Goal: Task Accomplishment & Management: Manage account settings

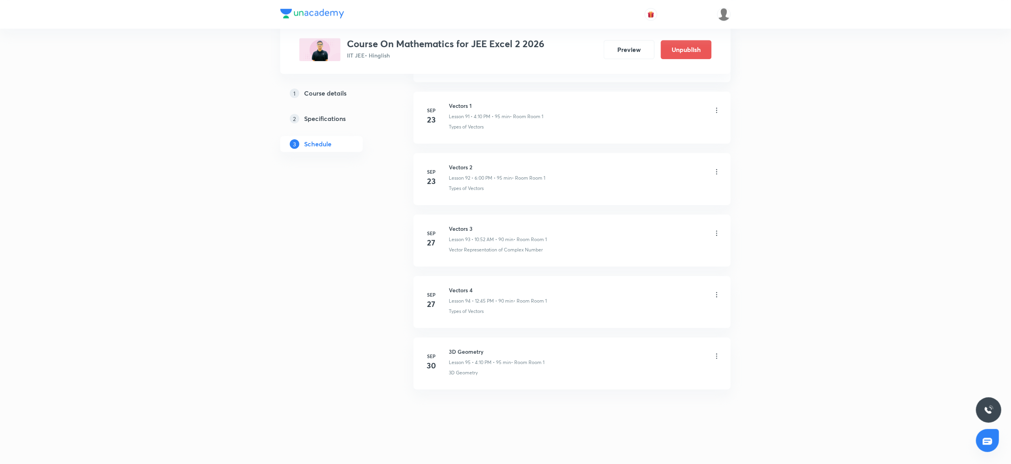
click at [454, 348] on h6 "3D Geometry" at bounding box center [497, 351] width 96 height 8
click at [475, 350] on h6 "3D Geometry" at bounding box center [497, 351] width 96 height 8
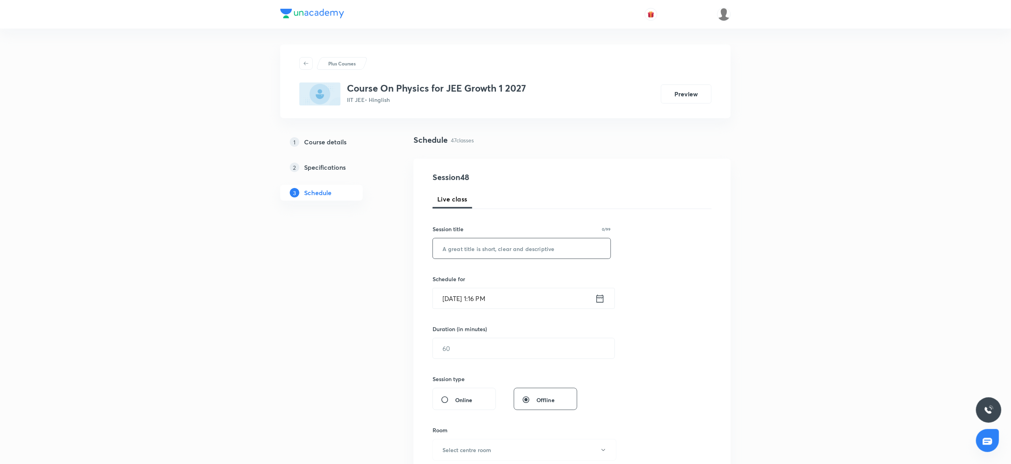
click at [506, 255] on input "text" at bounding box center [522, 248] width 178 height 20
paste input "Centre of mass and collision"
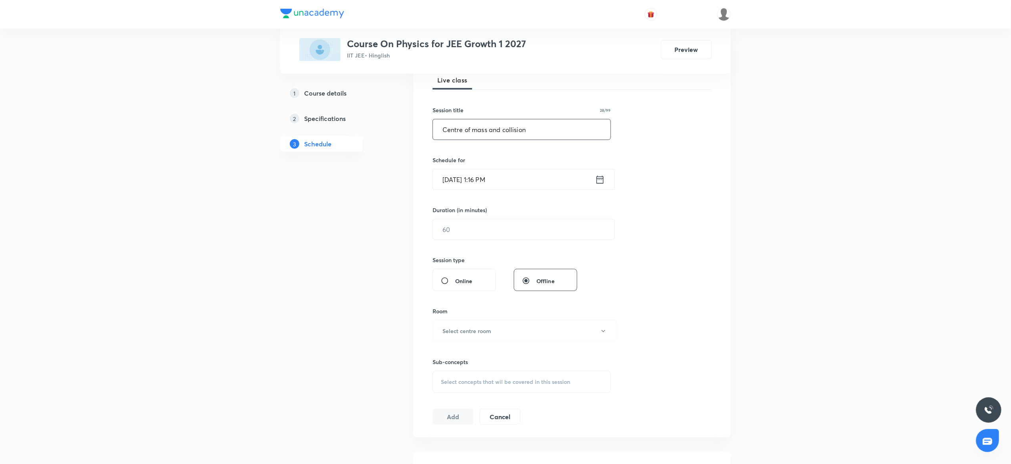
scroll to position [121, 0]
click at [479, 131] on input "Centre of mass and collision" at bounding box center [522, 127] width 178 height 20
click at [506, 128] on input "Centre of Mass and collision" at bounding box center [522, 127] width 178 height 20
click at [521, 174] on input "Sep 30, 2025, 1:16 PM" at bounding box center [514, 177] width 162 height 20
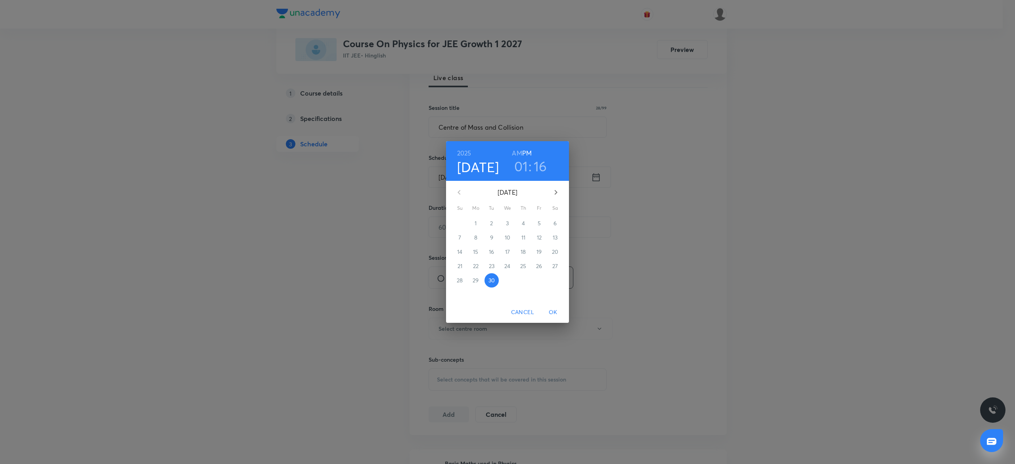
click at [524, 170] on h3 "01" at bounding box center [521, 166] width 14 height 17
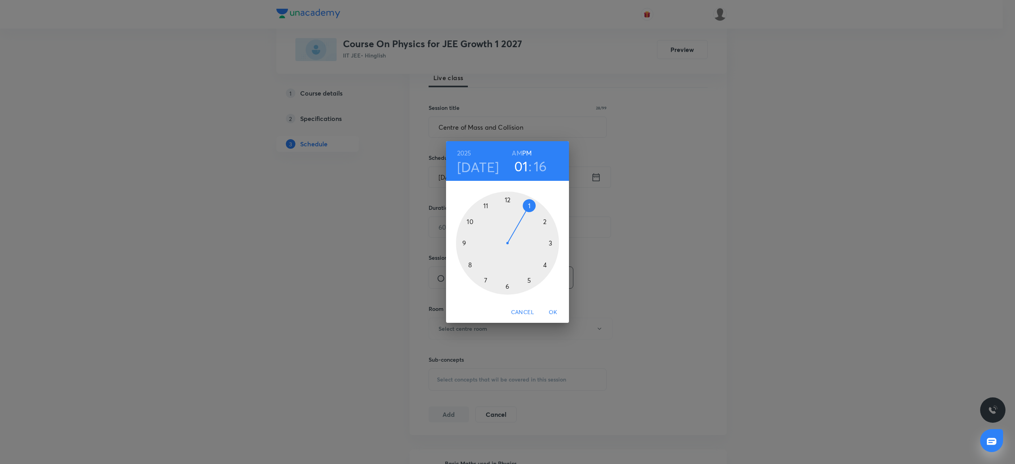
click at [551, 265] on div at bounding box center [507, 243] width 103 height 103
click at [550, 219] on div at bounding box center [507, 243] width 103 height 103
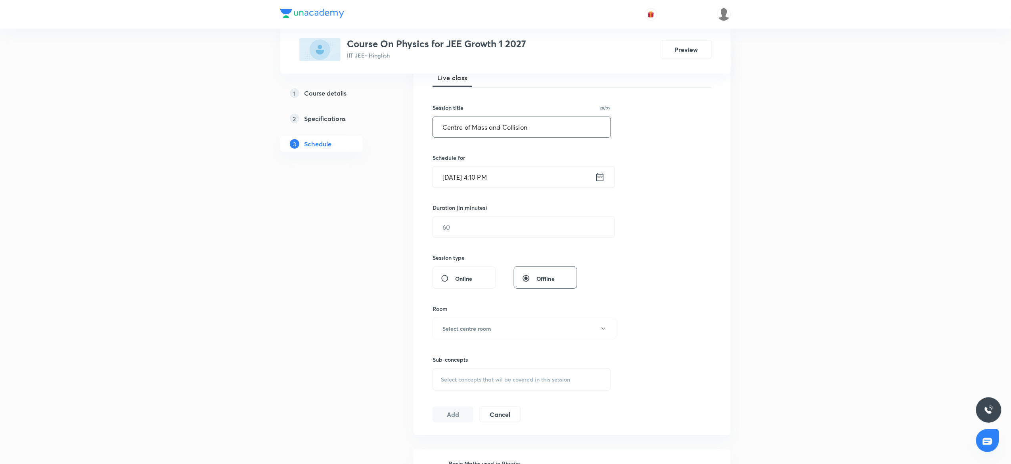
click at [547, 122] on input "Centre of Mass and Collision" at bounding box center [522, 127] width 178 height 20
type input "Centre of Mass and Collision 1"
click at [469, 225] on input "text" at bounding box center [524, 227] width 182 height 20
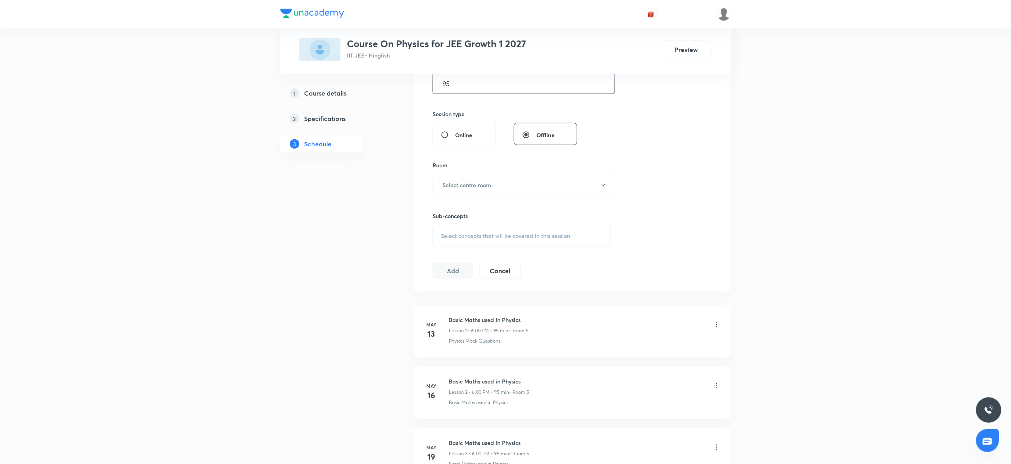
scroll to position [309, 0]
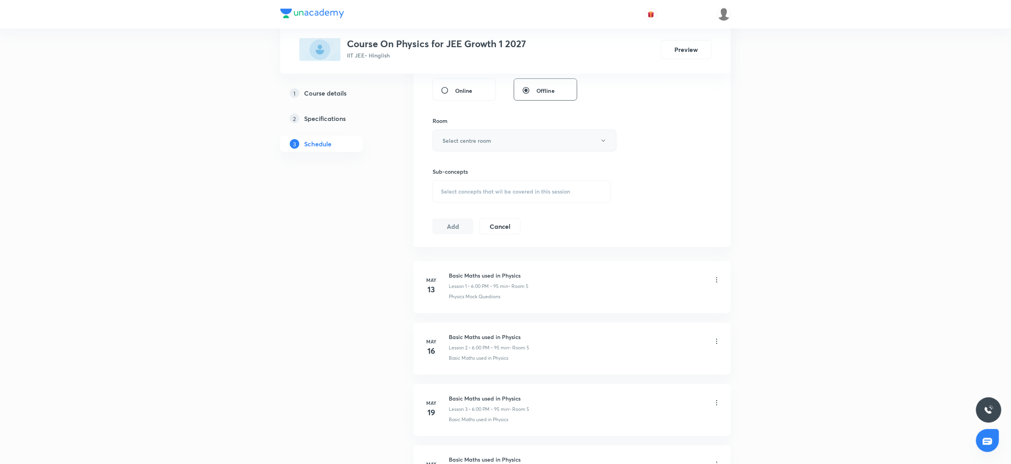
type input "95"
click at [462, 139] on h6 "Select centre room" at bounding box center [466, 140] width 49 height 8
click at [445, 161] on li "Room 1" at bounding box center [520, 167] width 183 height 15
click at [468, 188] on span "Select concepts that wil be covered in this session" at bounding box center [505, 191] width 129 height 6
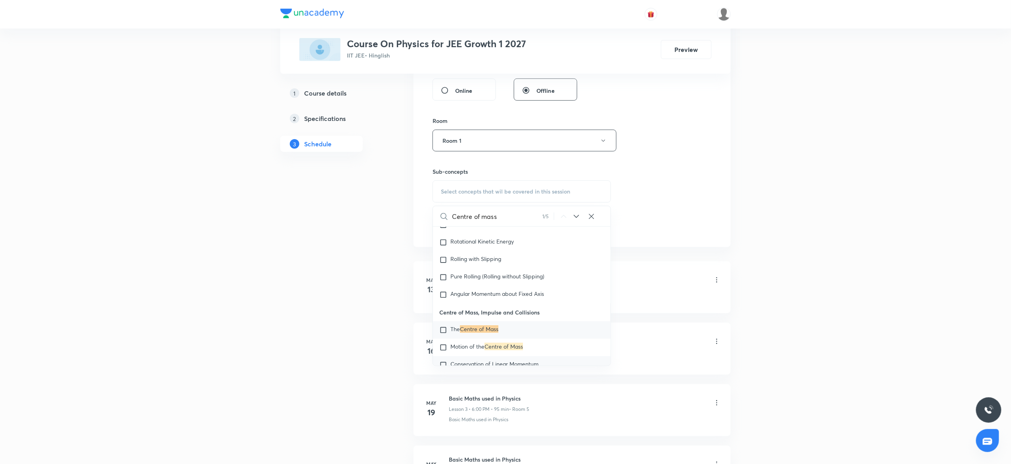
scroll to position [2798, 0]
type input "Centre of mass"
click at [511, 331] on div "The Centre of Mass" at bounding box center [522, 329] width 178 height 17
checkbox input "true"
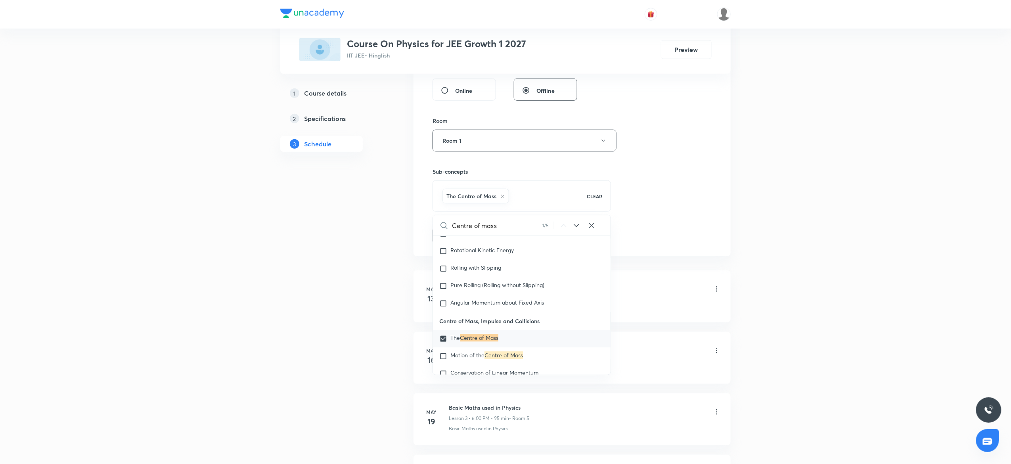
click at [699, 191] on div "Session 48 Live class Session title 30/99 Centre of Mass and Collision 1 ​ Sche…" at bounding box center [572, 52] width 279 height 381
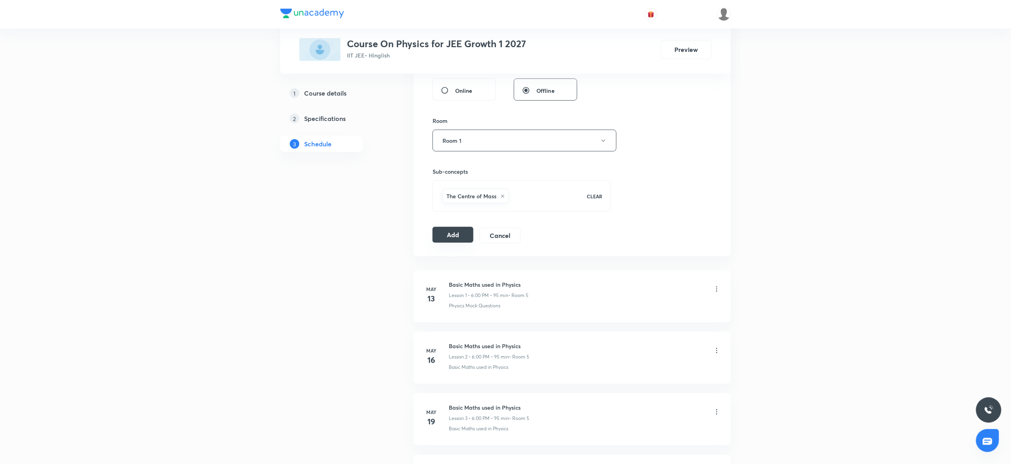
click at [449, 231] on button "Add" at bounding box center [453, 235] width 41 height 16
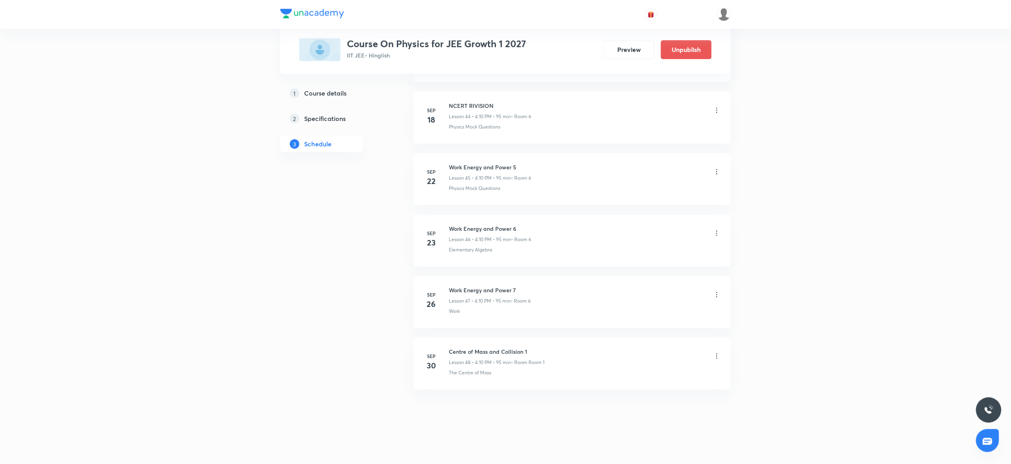
scroll to position [2769, 0]
click at [719, 358] on icon at bounding box center [717, 356] width 8 height 8
click at [646, 371] on li "Edit" at bounding box center [672, 376] width 87 height 15
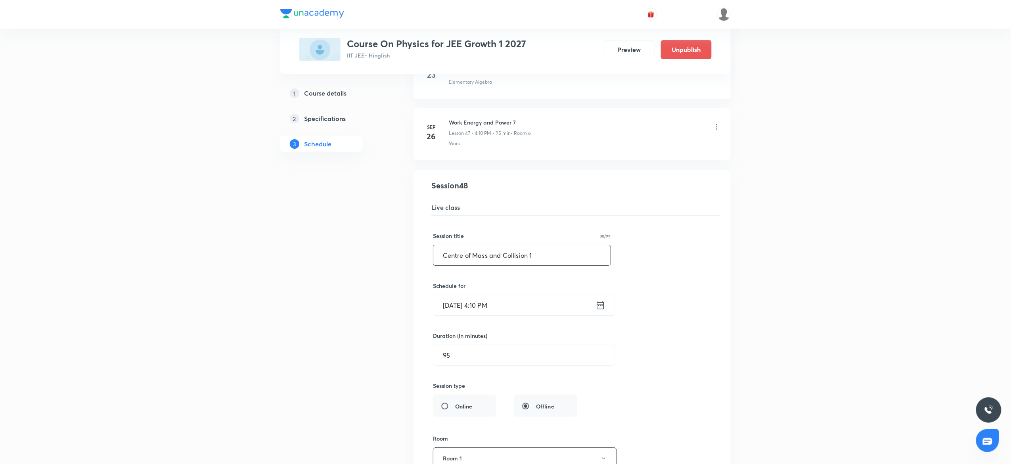
scroll to position [3007, 0]
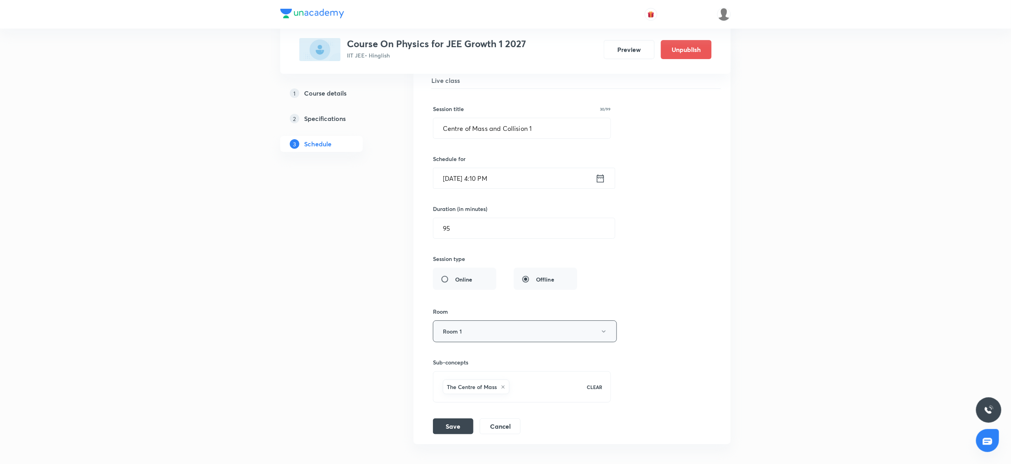
click at [492, 342] on button "Room 1" at bounding box center [525, 331] width 184 height 22
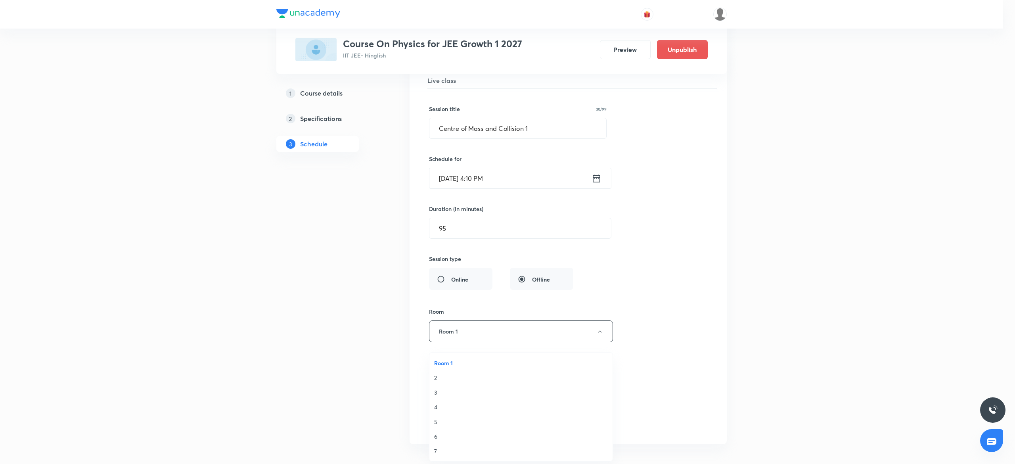
click at [438, 436] on span "6" at bounding box center [521, 436] width 174 height 8
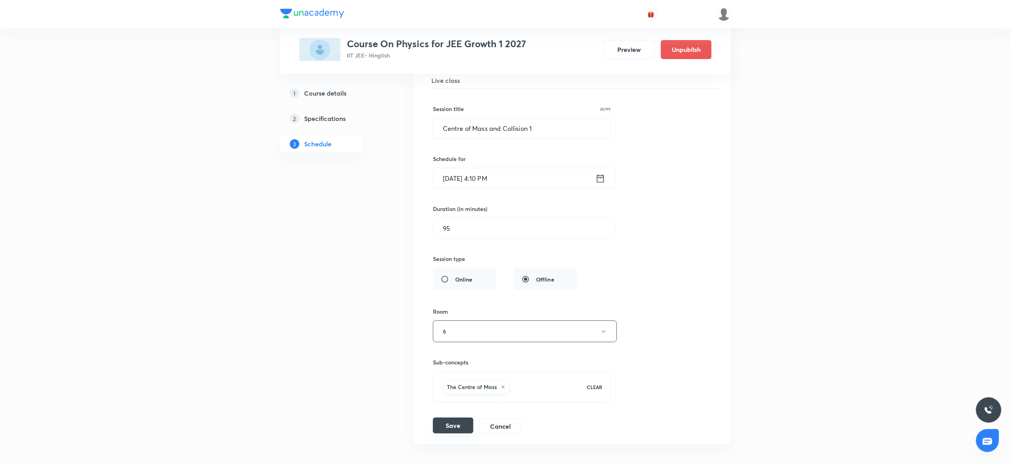
click at [448, 433] on button "Save" at bounding box center [453, 426] width 40 height 16
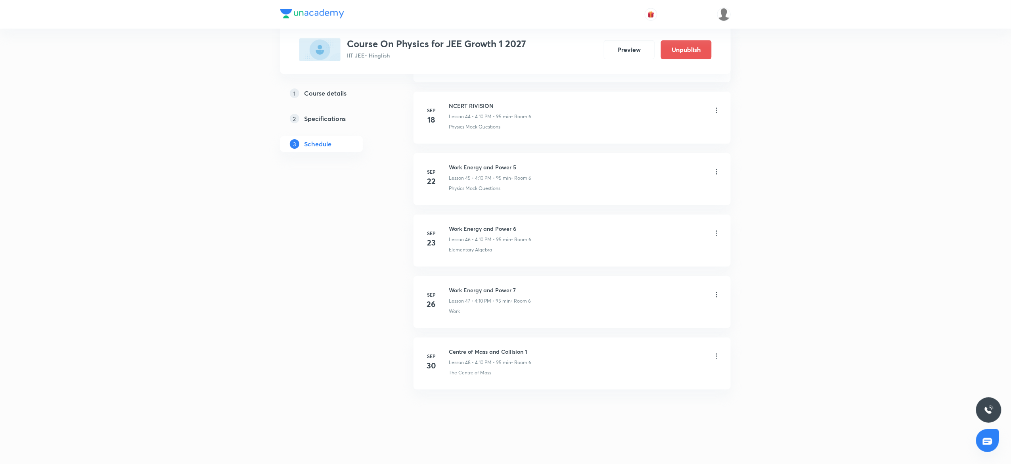
scroll to position [2769, 0]
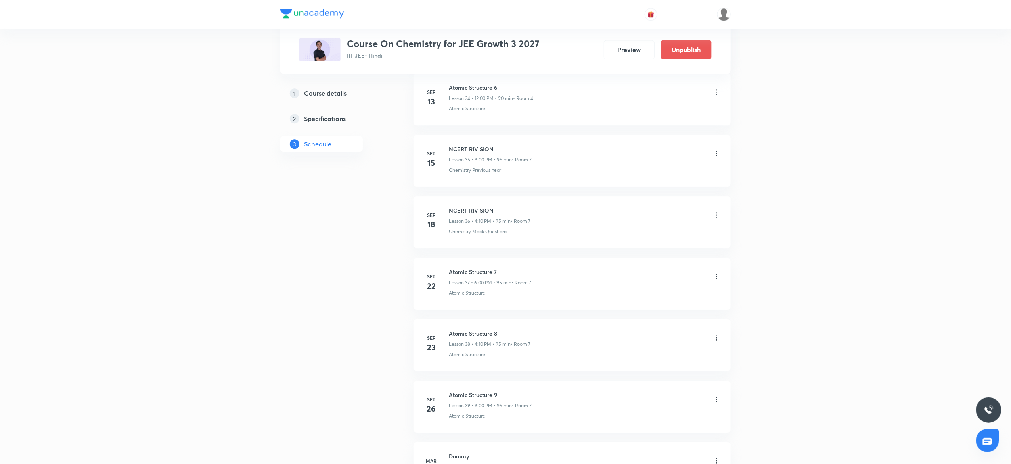
scroll to position [2692, 0]
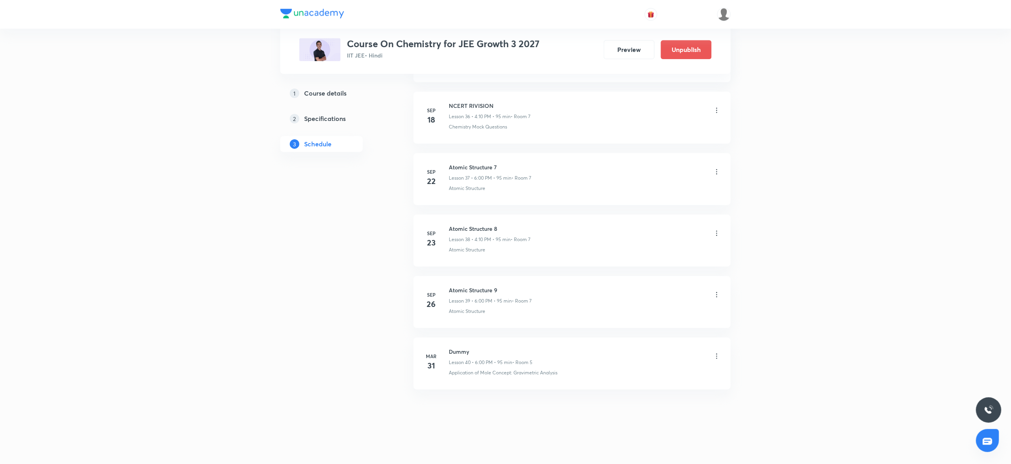
click at [485, 287] on h6 "Atomic Structure 9" at bounding box center [490, 290] width 83 height 8
click at [475, 287] on h6 "Atomic Structure 9" at bounding box center [490, 290] width 83 height 8
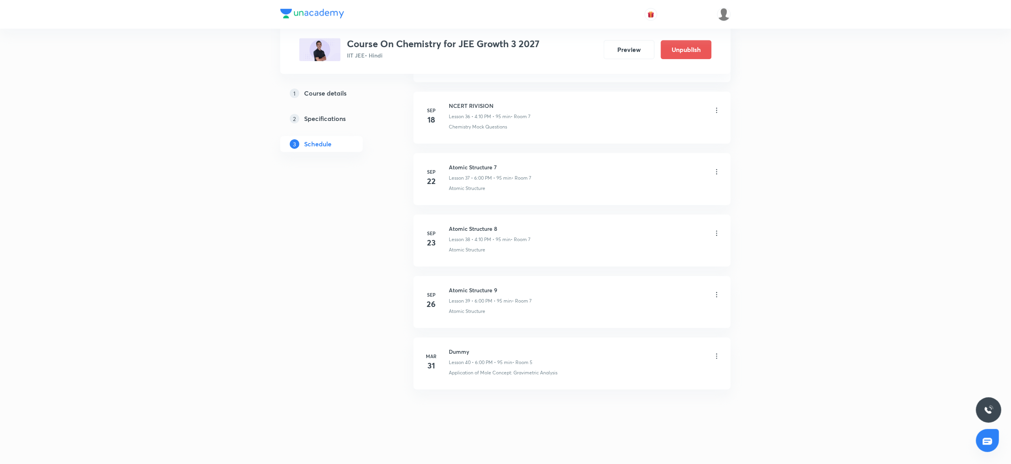
click at [475, 287] on h6 "Atomic Structure 9" at bounding box center [490, 290] width 83 height 8
copy h6 "Atomic Structure 9"
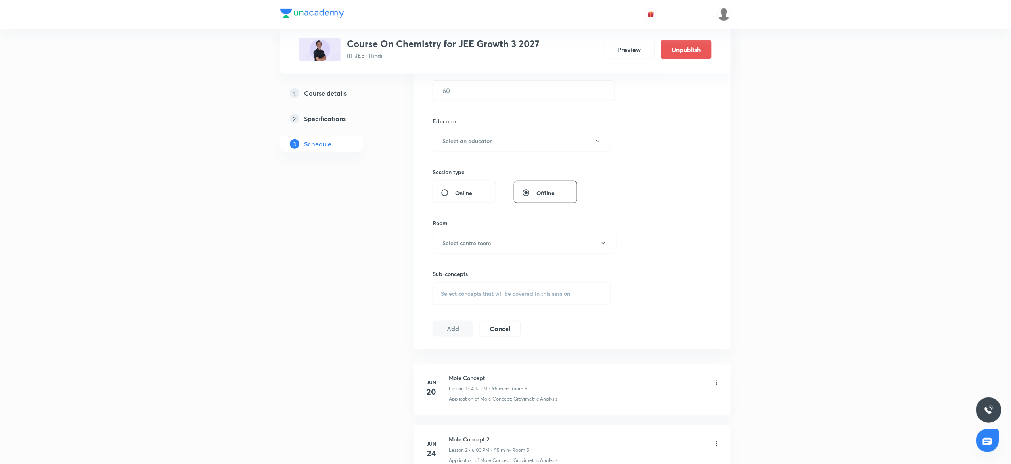
scroll to position [0, 0]
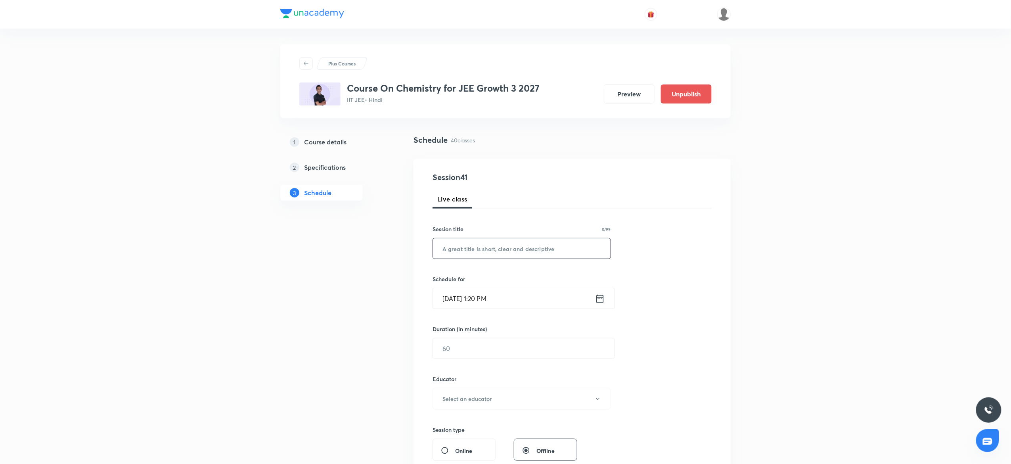
click at [457, 244] on input "text" at bounding box center [522, 248] width 178 height 20
paste input "Atomic Structure 9"
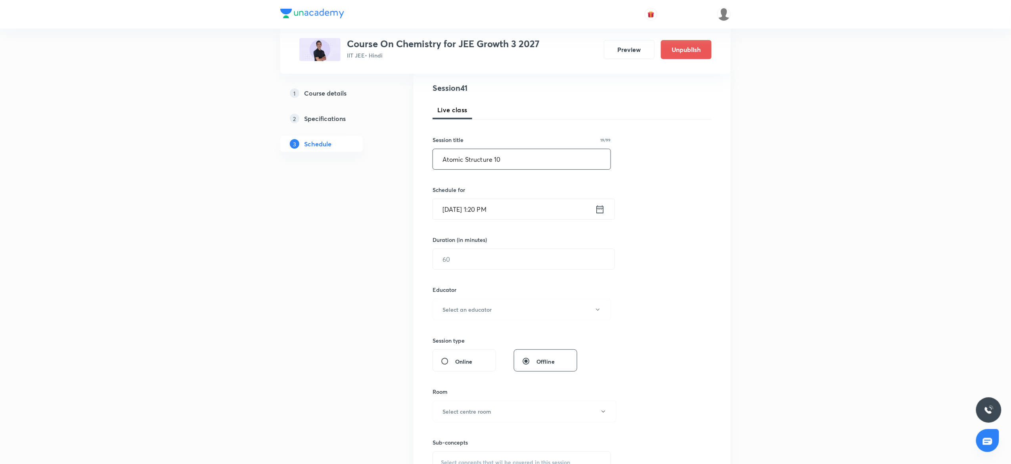
scroll to position [90, 0]
type input "Atomic Structure 10"
click at [522, 208] on input "Sep 30, 2025, 1:20 PM" at bounding box center [514, 209] width 162 height 20
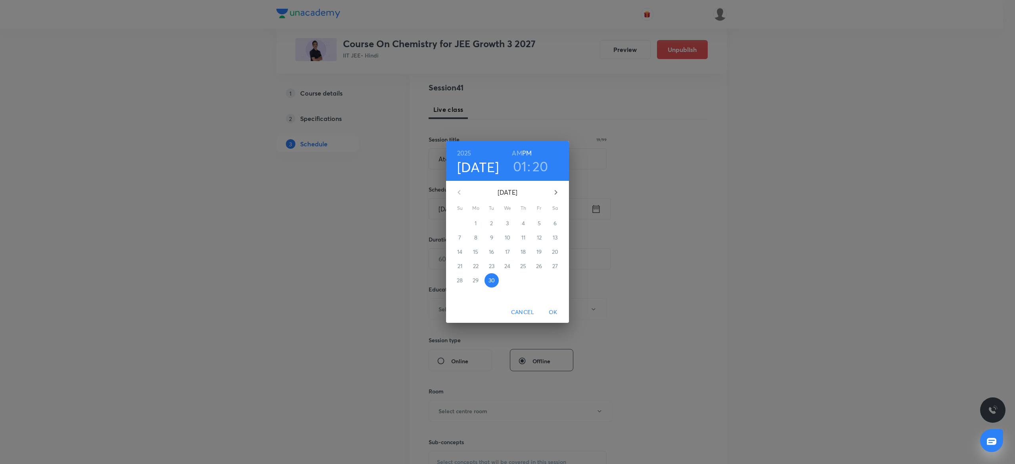
click at [521, 169] on h3 "01" at bounding box center [520, 166] width 14 height 17
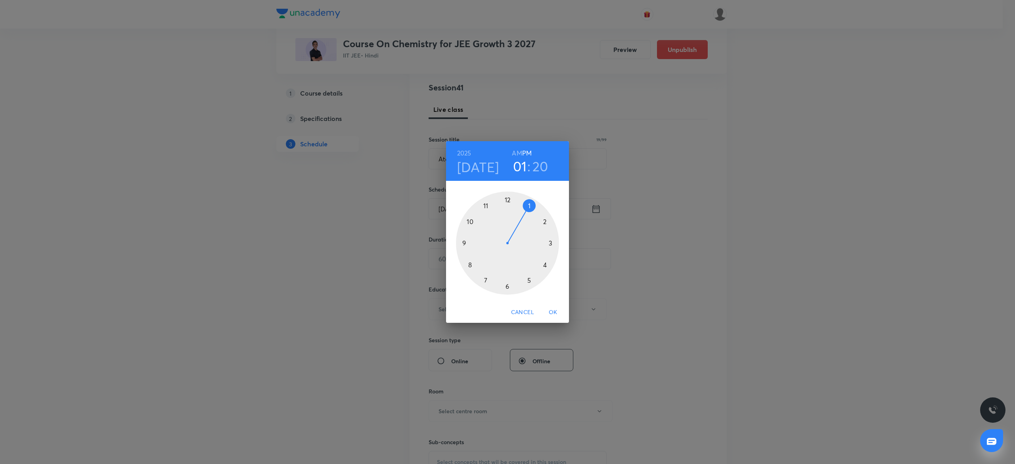
click at [551, 264] on div at bounding box center [507, 243] width 103 height 103
click at [550, 215] on div at bounding box center [507, 243] width 103 height 103
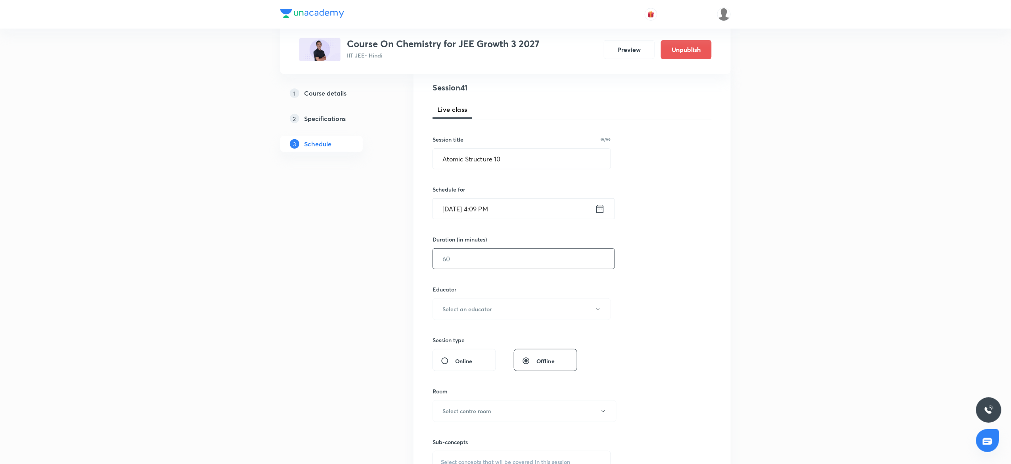
click at [505, 251] on input "text" at bounding box center [524, 259] width 182 height 20
click at [532, 213] on input "Sep 30, 2025, 4:09 PM" at bounding box center [514, 209] width 162 height 20
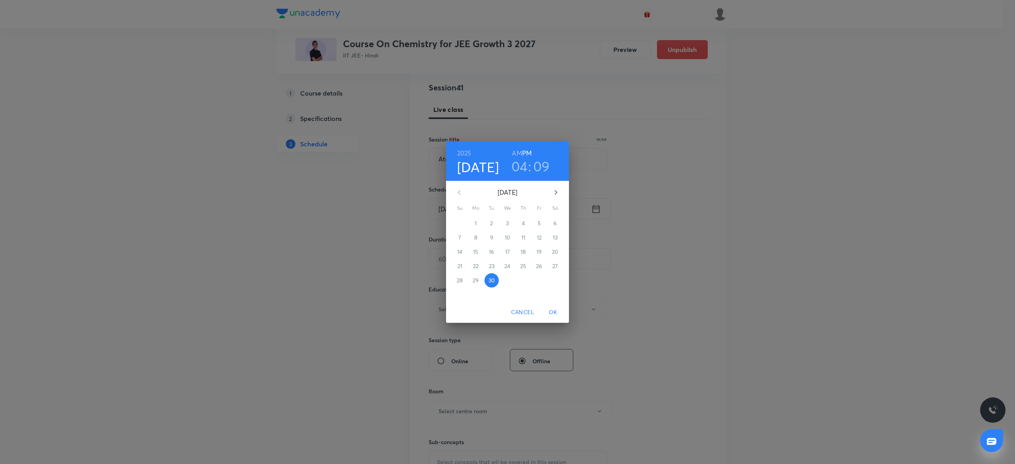
click at [546, 172] on h3 "09" at bounding box center [541, 166] width 17 height 17
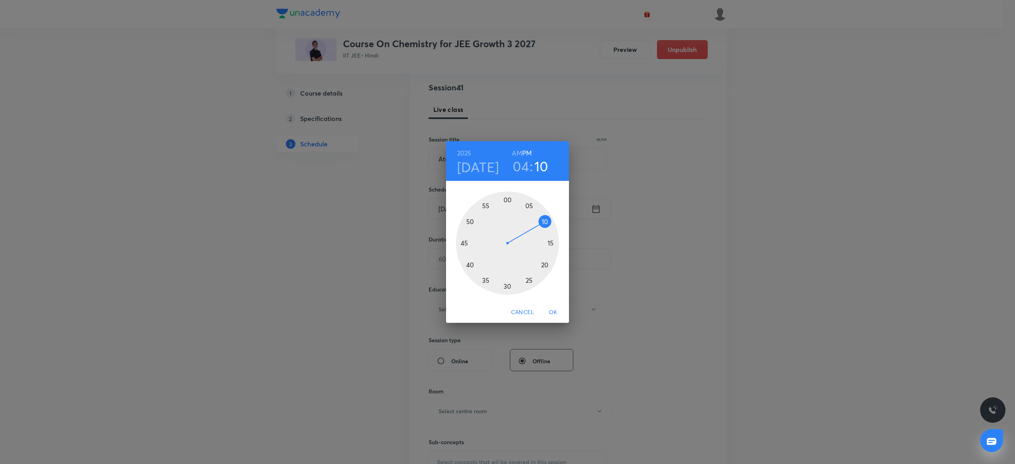
drag, startPoint x: 542, startPoint y: 216, endPoint x: 545, endPoint y: 222, distance: 6.8
click at [545, 222] on div at bounding box center [507, 243] width 103 height 103
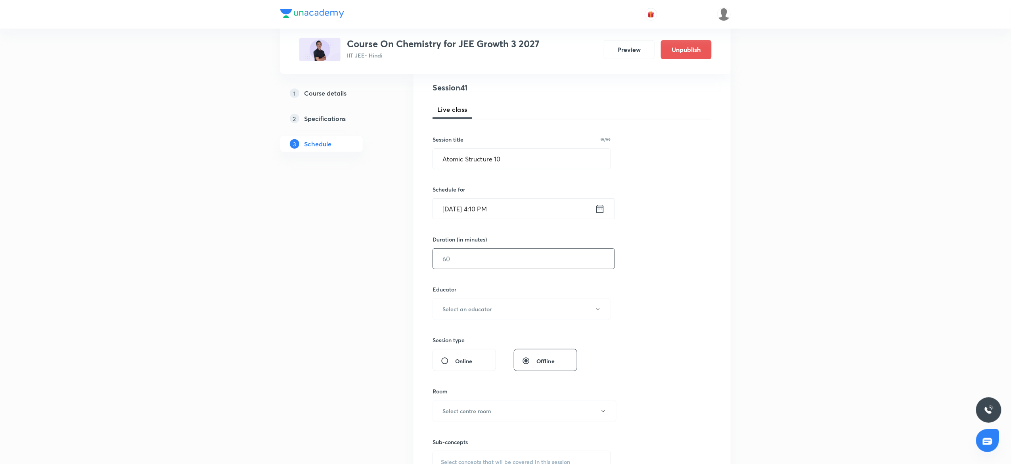
click at [508, 262] on input "text" at bounding box center [524, 259] width 182 height 20
type input "95"
click at [476, 304] on button "Select an educator" at bounding box center [522, 309] width 178 height 22
click at [458, 332] on span "Sarvesh Kumar" at bounding box center [521, 335] width 174 height 8
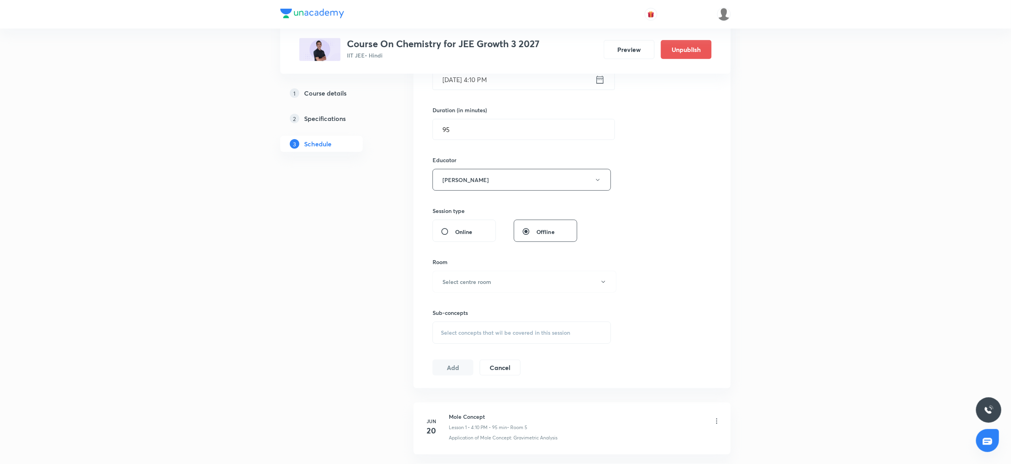
scroll to position [232, 0]
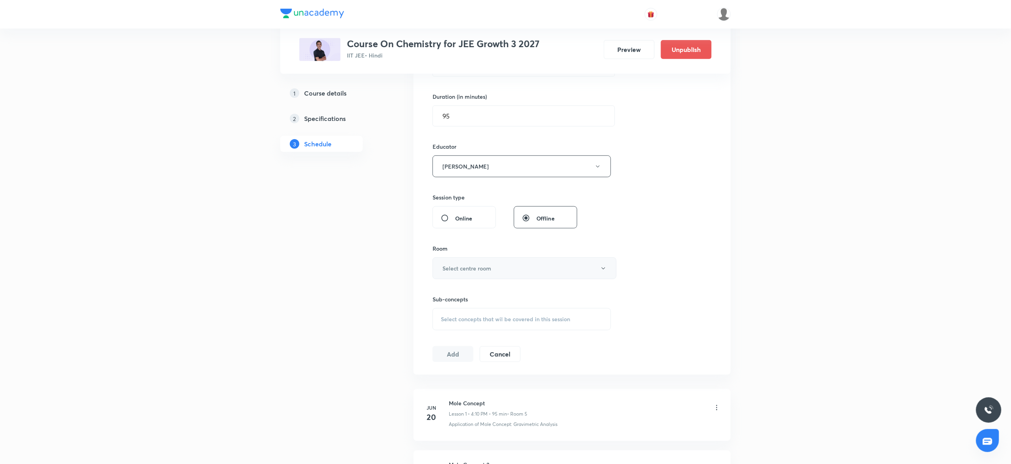
click at [486, 268] on h6 "Select centre room" at bounding box center [466, 268] width 49 height 8
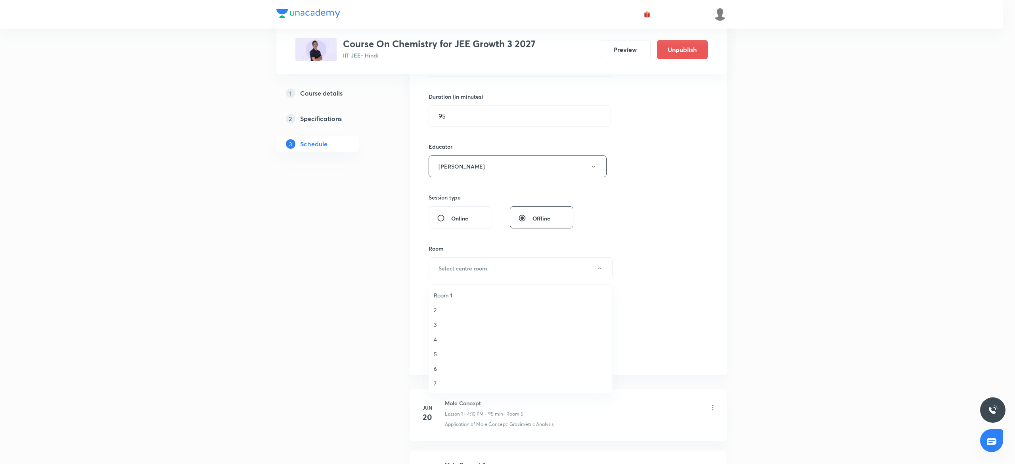
click at [442, 382] on span "7" at bounding box center [521, 383] width 174 height 8
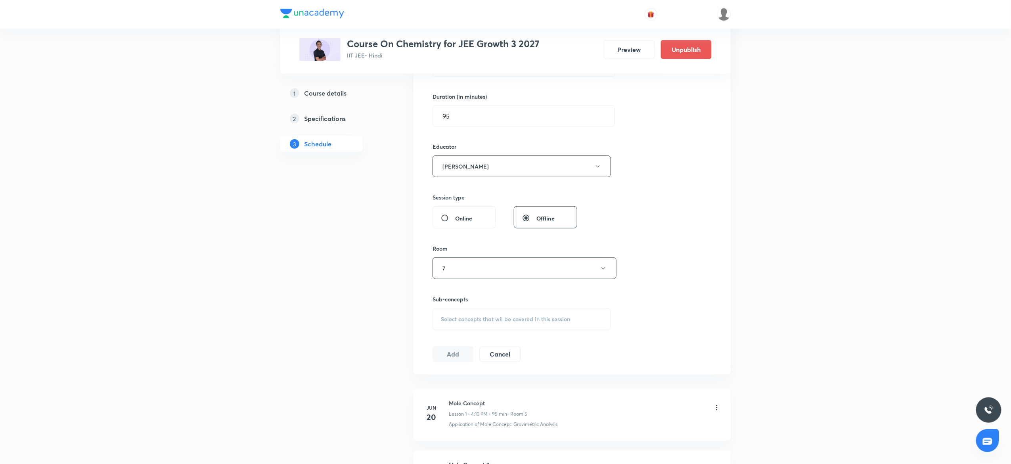
click at [462, 326] on div "Select concepts that wil be covered in this session" at bounding box center [522, 319] width 178 height 22
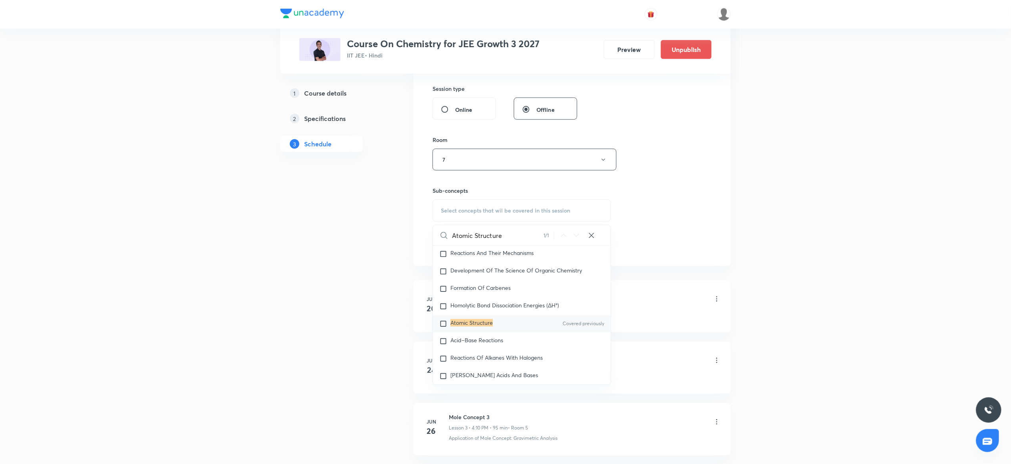
scroll to position [349, 0]
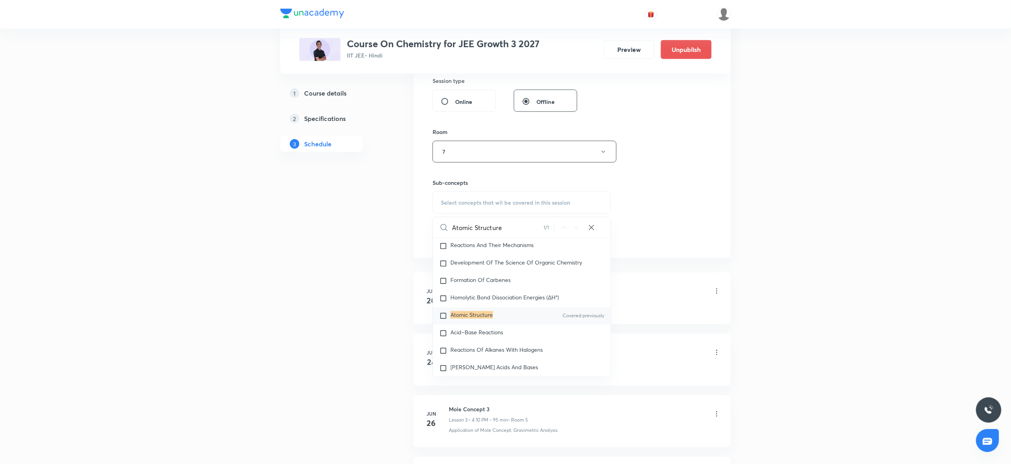
type input "Atomic Structure"
click at [450, 320] on input "checkbox" at bounding box center [444, 316] width 11 height 8
checkbox input "true"
click at [677, 303] on div "Mole Concept Lesson 1 • 4:10 PM • 95 min • Room 5" at bounding box center [585, 300] width 272 height 19
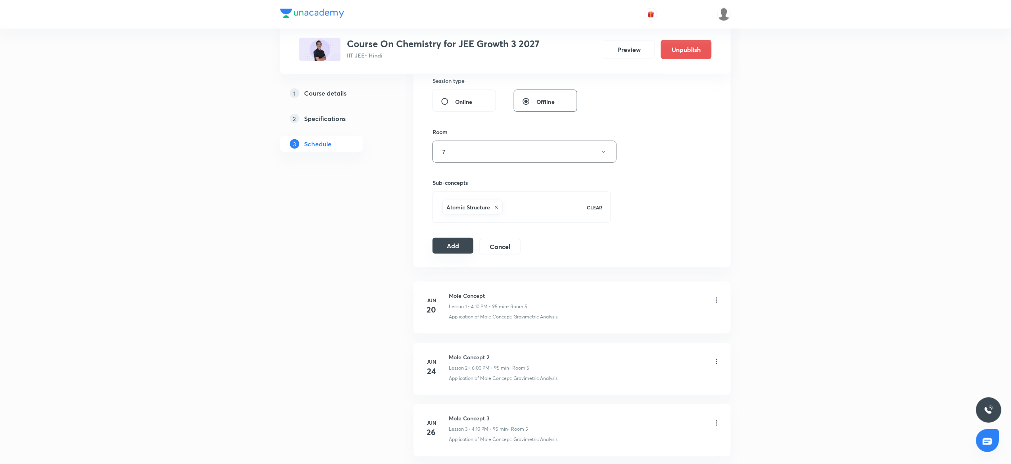
click at [451, 247] on button "Add" at bounding box center [453, 246] width 41 height 16
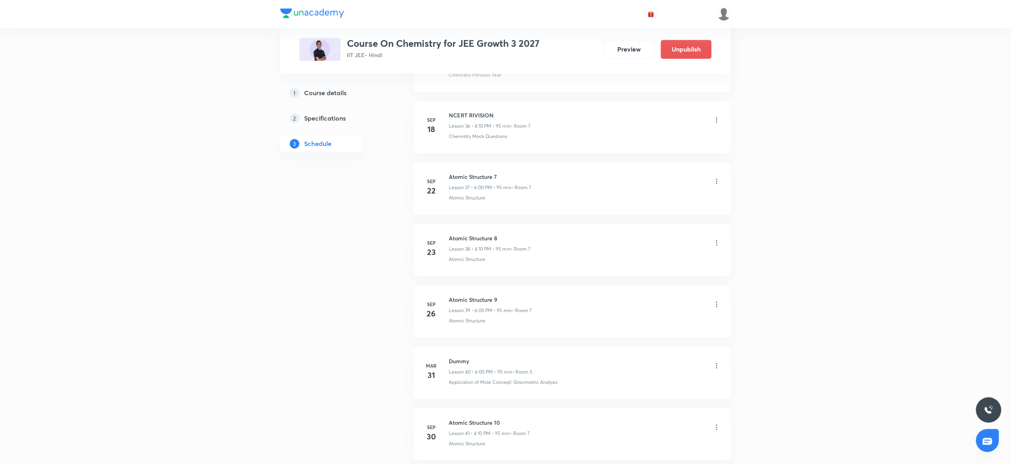
scroll to position [2338, 0]
click at [468, 350] on h6 "Atomic Structure 10" at bounding box center [489, 351] width 81 height 8
click at [467, 349] on h6 "Atomic Structure 10" at bounding box center [489, 351] width 81 height 8
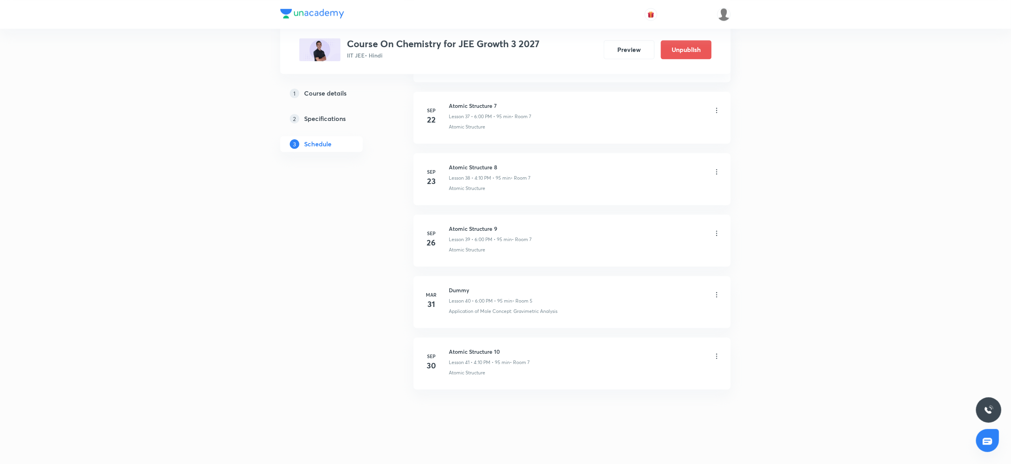
click at [482, 358] on div "Atomic Structure 10 Lesson 41 • 4:10 PM • 95 min • Room 7" at bounding box center [489, 356] width 81 height 19
click at [564, 379] on li "Sep 30 Atomic Structure 10 Lesson 41 • 4:10 PM • 95 min • Room 7 Atomic Structu…" at bounding box center [572, 363] width 317 height 52
click at [456, 355] on h6 "3D Geometry" at bounding box center [497, 351] width 96 height 8
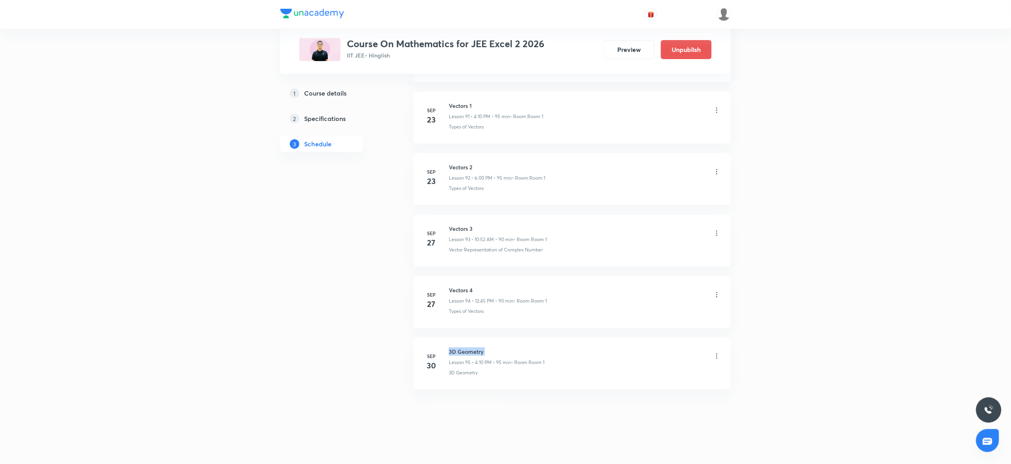
copy h6 "3D Geometry"
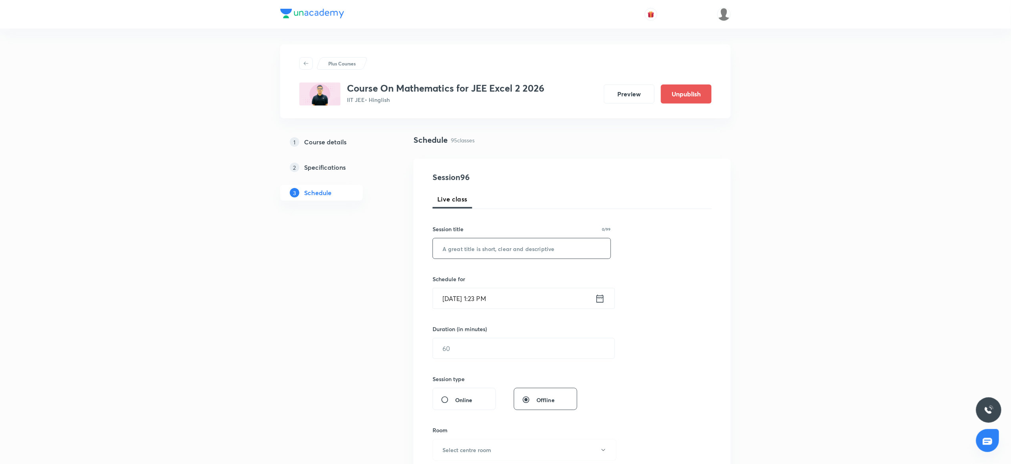
click at [485, 252] on input "text" at bounding box center [522, 248] width 178 height 20
paste input "3D Geometry"
type input "3D Geometry"
click at [542, 303] on input "Sep 30, 2025, 1:23 PM" at bounding box center [514, 298] width 162 height 20
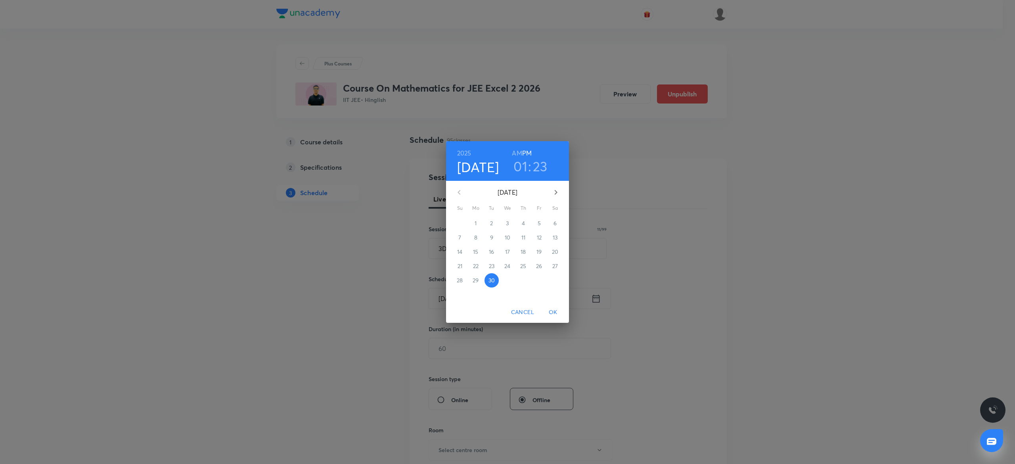
click at [524, 170] on h3 "01" at bounding box center [520, 166] width 14 height 17
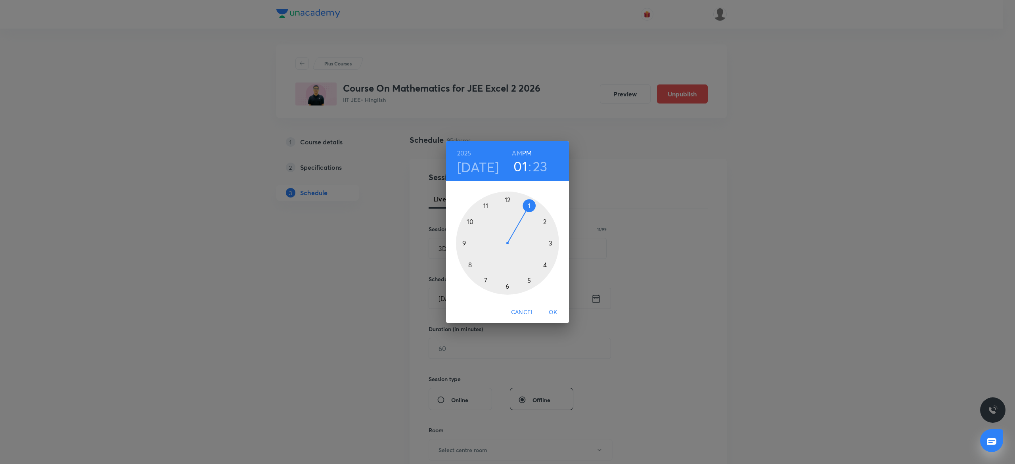
click at [507, 287] on div at bounding box center [507, 243] width 103 height 103
click at [508, 197] on div at bounding box center [507, 243] width 103 height 103
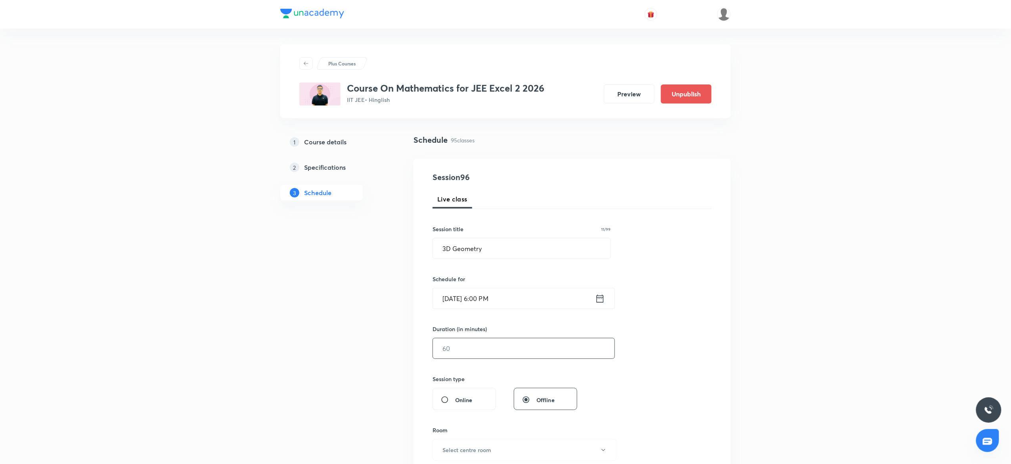
click at [450, 347] on input "text" at bounding box center [524, 348] width 182 height 20
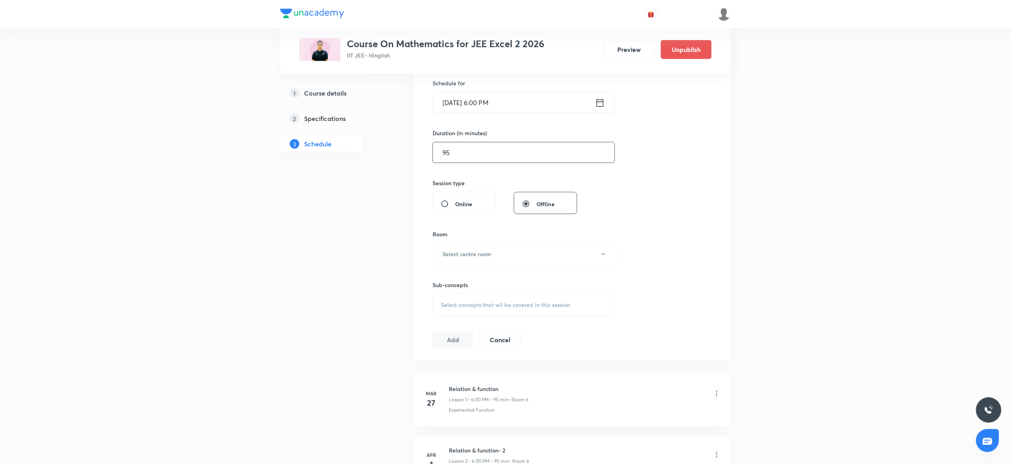
scroll to position [201, 0]
type input "95"
click at [486, 245] on h6 "Select centre room" at bounding box center [466, 249] width 49 height 8
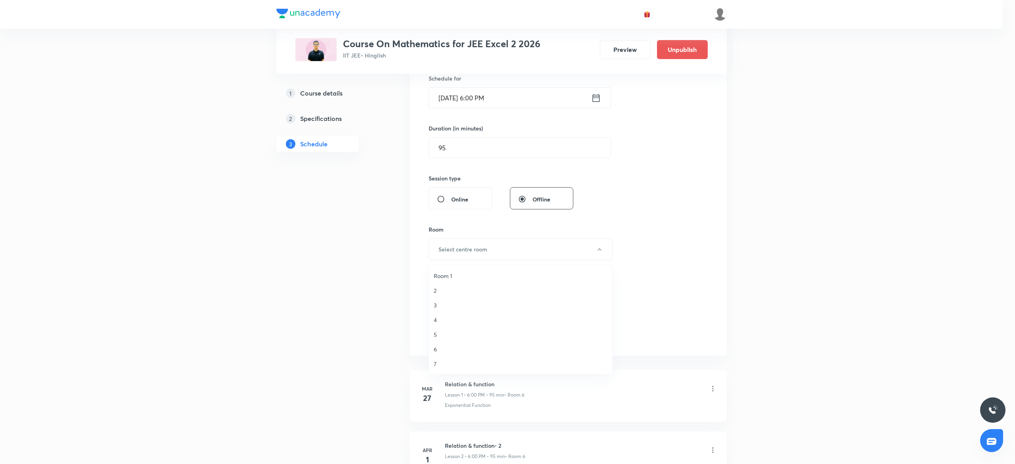
click at [458, 274] on span "Room 1" at bounding box center [521, 276] width 174 height 8
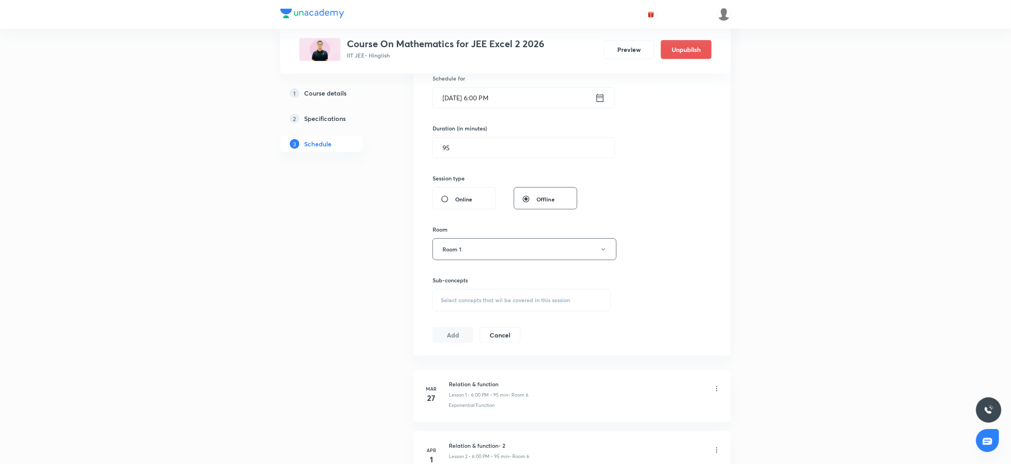
click at [471, 298] on span "Select concepts that wil be covered in this session" at bounding box center [505, 300] width 129 height 6
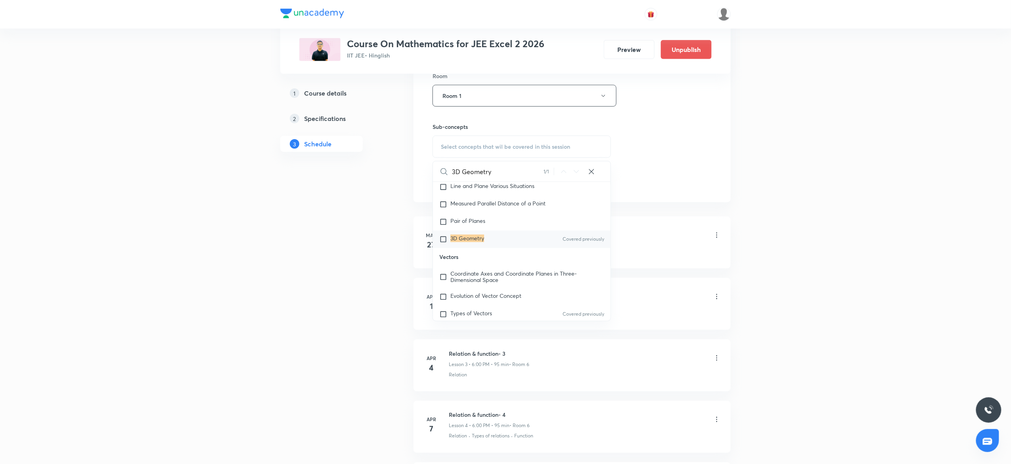
scroll to position [8515, 0]
type input "3D Geometry"
click at [485, 245] on div "3D Geometry Covered previously" at bounding box center [522, 236] width 178 height 17
checkbox input "true"
click at [709, 145] on div "Session 96 Live class Session title 11/99 3D Geometry ​ Schedule for Sep 30, 20…" at bounding box center [572, 7] width 279 height 381
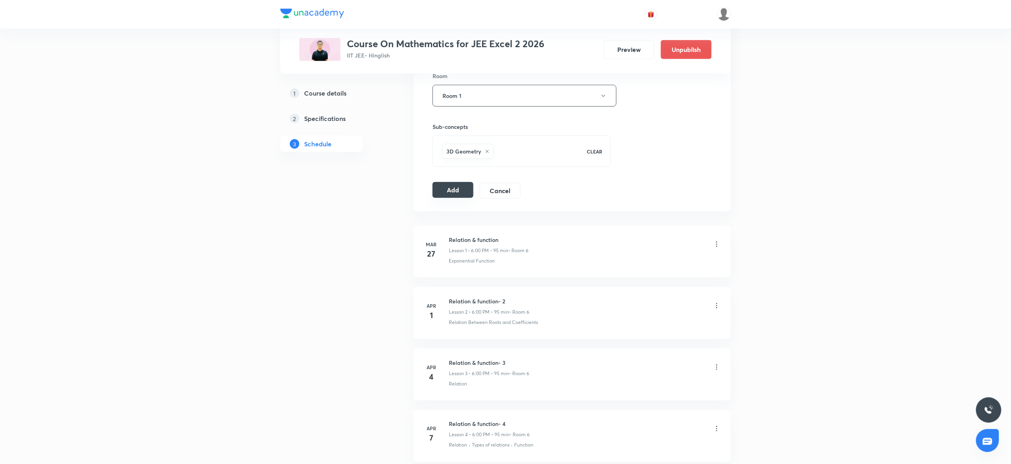
click at [456, 188] on button "Add" at bounding box center [453, 190] width 41 height 16
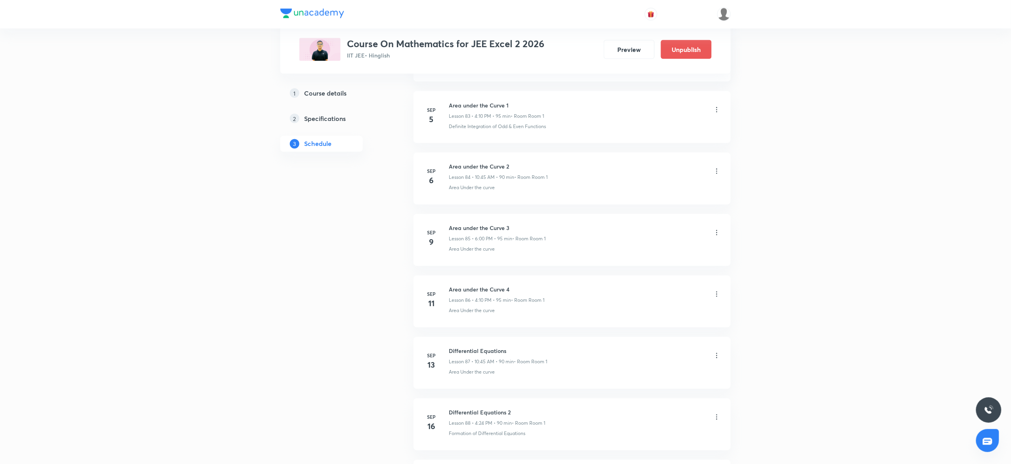
scroll to position [5751, 0]
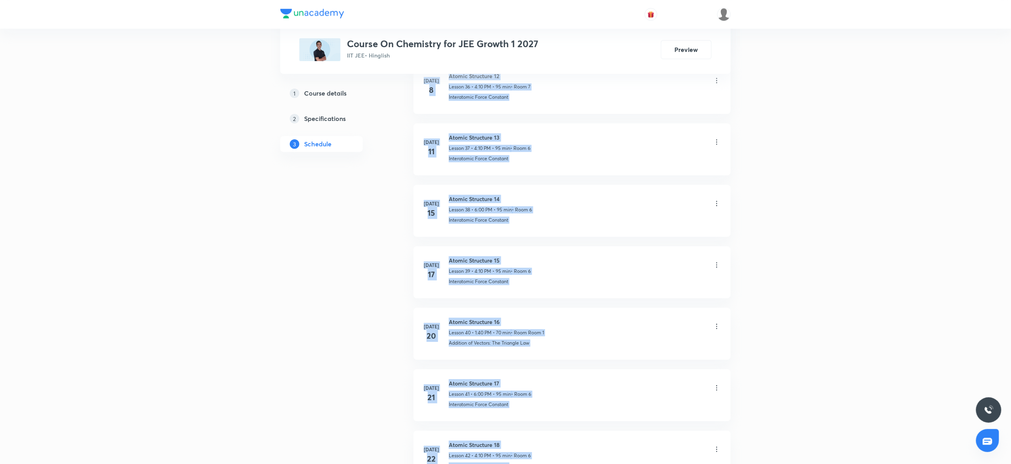
drag, startPoint x: 491, startPoint y: 352, endPoint x: 769, endPoint y: -69, distance: 504.4
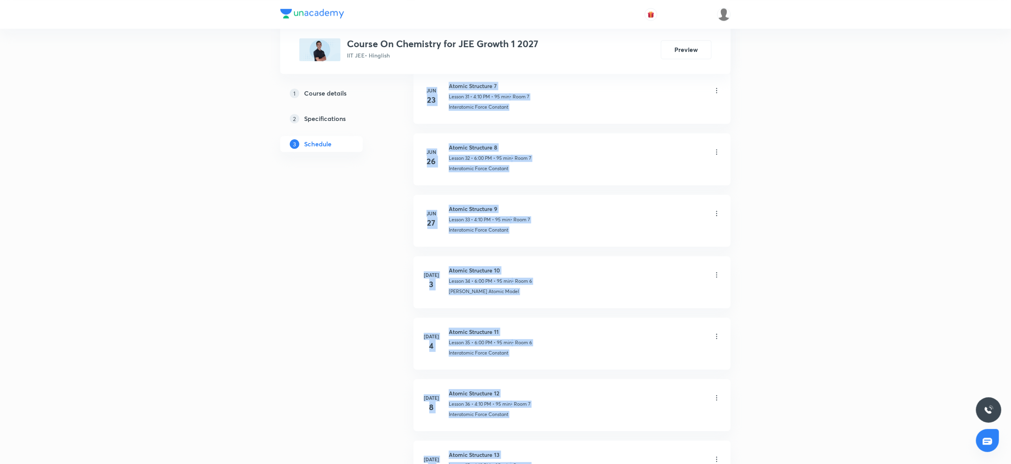
click at [486, 346] on p "Lesson 35 • 6:00 PM • 95 min" at bounding box center [480, 342] width 63 height 7
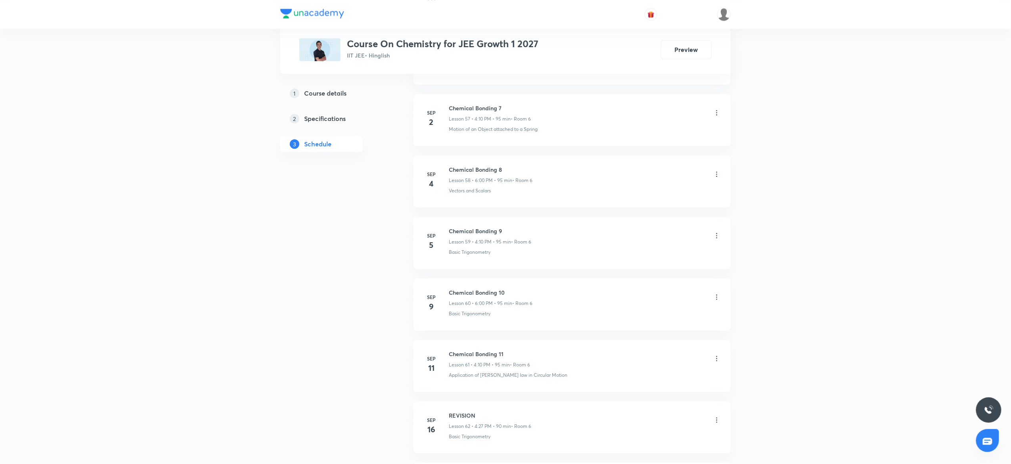
scroll to position [4308, 0]
click at [470, 348] on h6 "Chemical Bonding 15" at bounding box center [490, 351] width 82 height 8
copy h6 "Chemical Bonding 15"
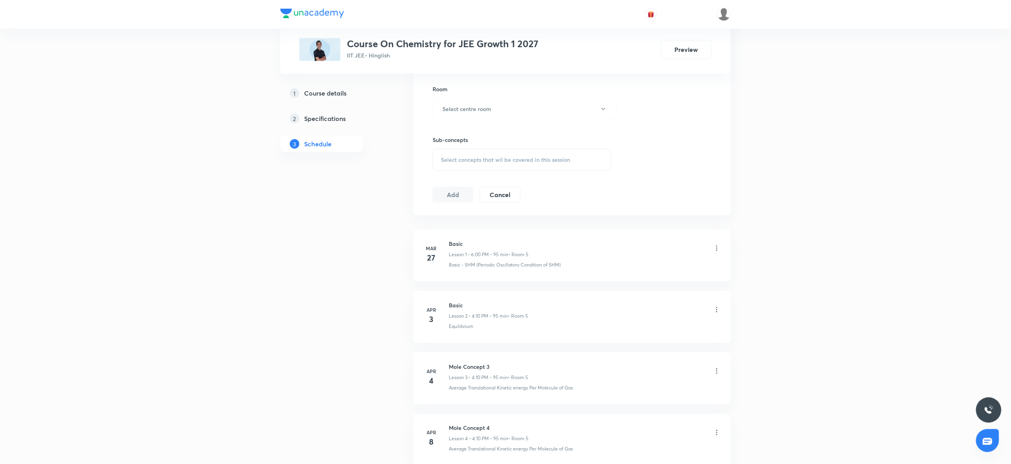
scroll to position [0, 0]
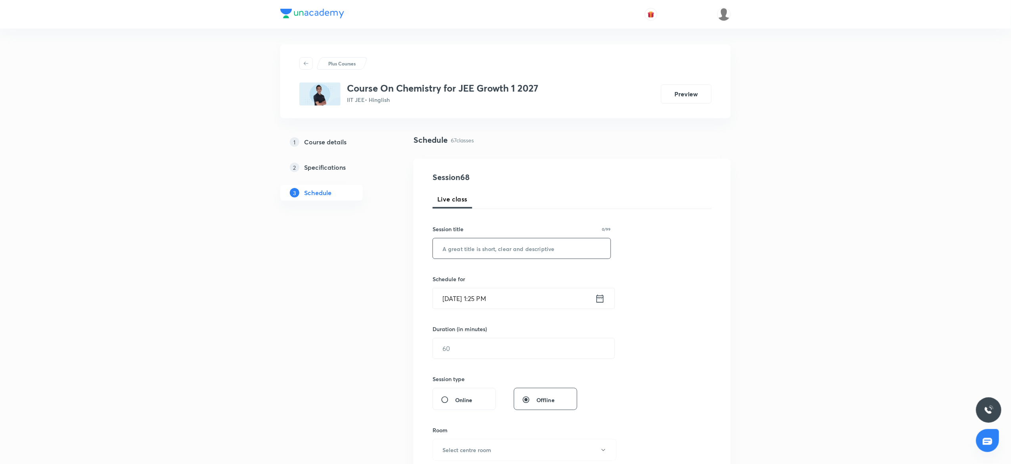
click at [482, 247] on input "text" at bounding box center [522, 248] width 178 height 20
paste input "Chemical Bonding 15"
type input "Chemical Bonding 16"
click at [515, 302] on input "Sep 30, 2025, 1:25 PM" at bounding box center [514, 298] width 162 height 20
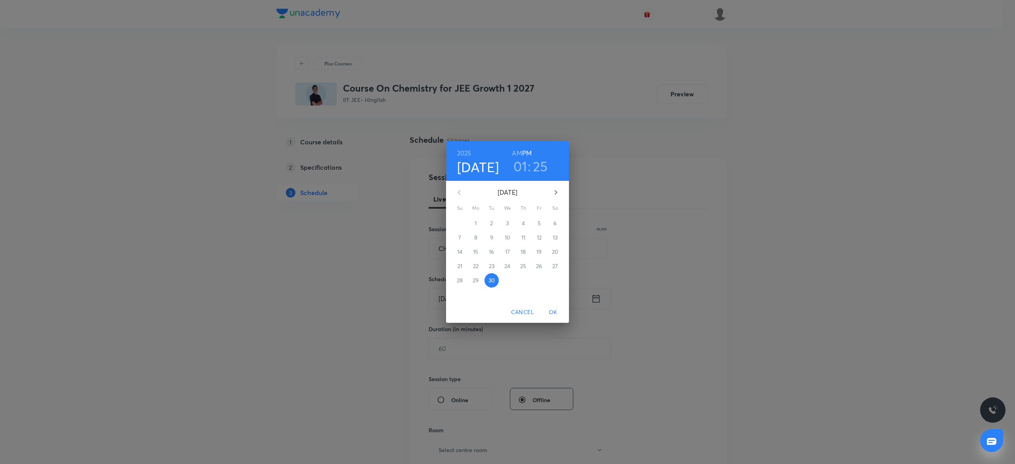
click at [517, 159] on h3 "01" at bounding box center [520, 166] width 14 height 17
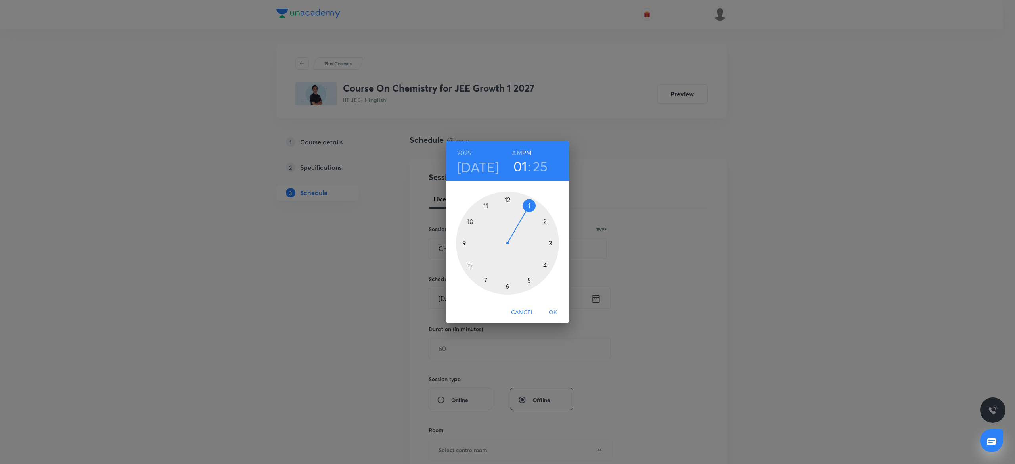
click at [508, 284] on div at bounding box center [507, 243] width 103 height 103
click at [508, 199] on div at bounding box center [507, 243] width 103 height 103
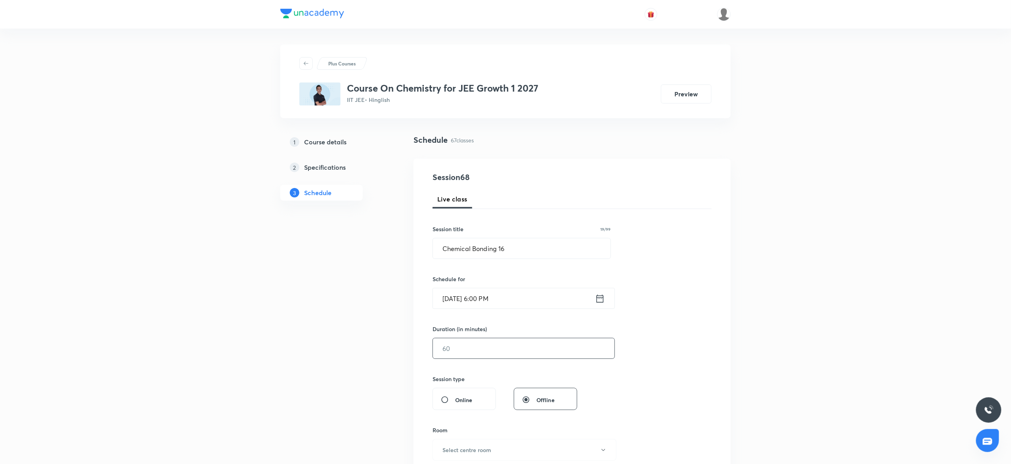
click at [471, 351] on input "text" at bounding box center [524, 348] width 182 height 20
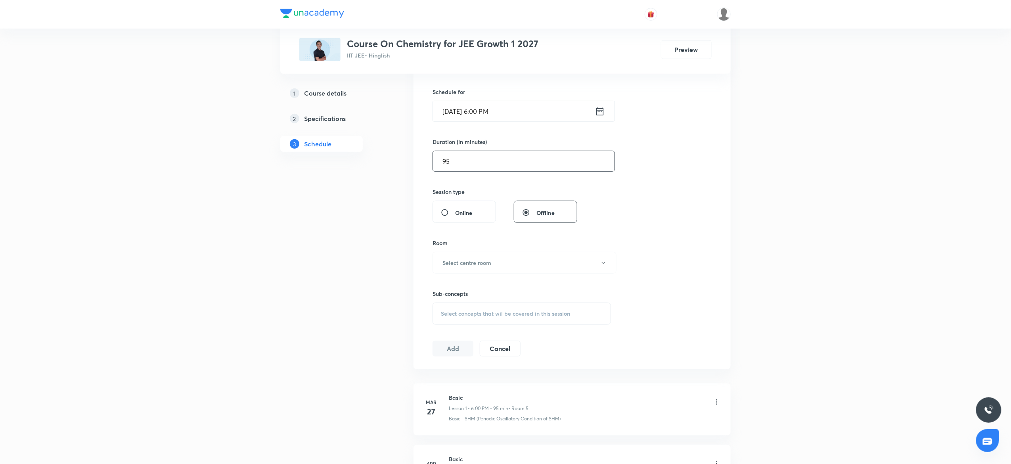
scroll to position [188, 0]
type input "95"
click at [486, 273] on button "Select centre room" at bounding box center [525, 262] width 184 height 22
click at [447, 359] on span "6" at bounding box center [521, 362] width 174 height 8
click at [497, 304] on div "Select concepts that wil be covered in this session" at bounding box center [522, 313] width 178 height 22
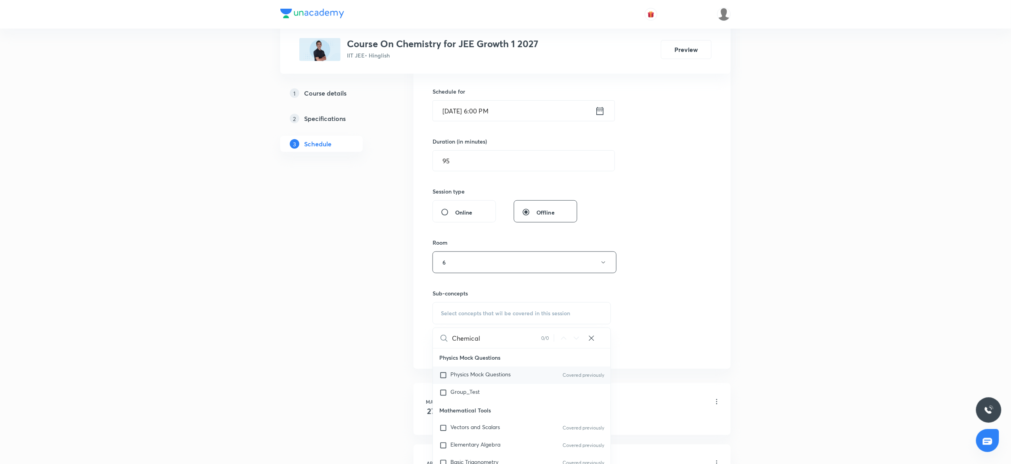
type input "Chemical"
click at [506, 377] on span "Physics Mock Questions" at bounding box center [480, 374] width 60 height 8
checkbox input "true"
click at [461, 360] on button "Add" at bounding box center [453, 357] width 41 height 16
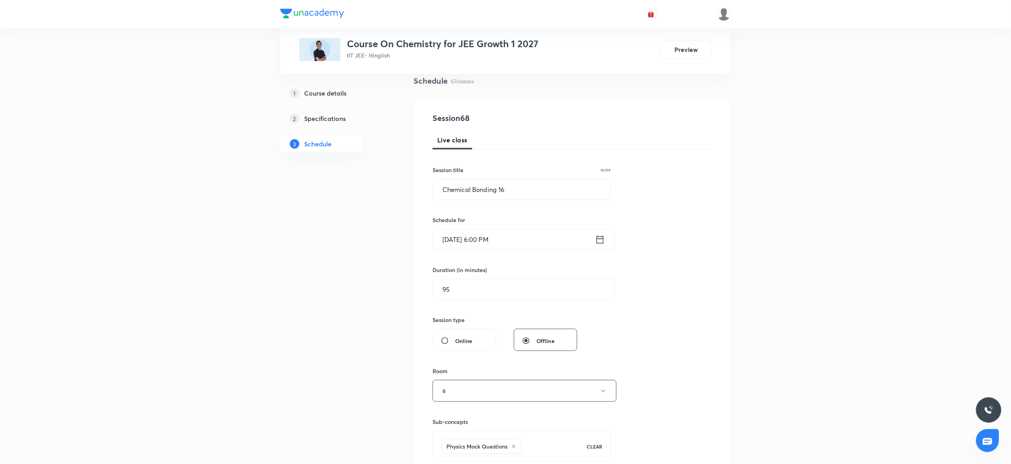
scroll to position [40, 0]
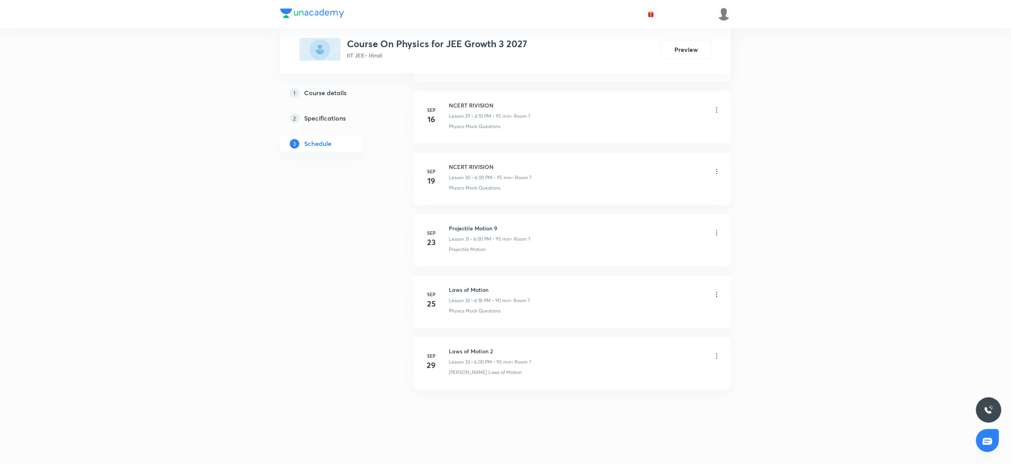
click at [482, 350] on h6 "Laws of Motion 2" at bounding box center [490, 351] width 82 height 8
copy h6 "Laws of Motion 2"
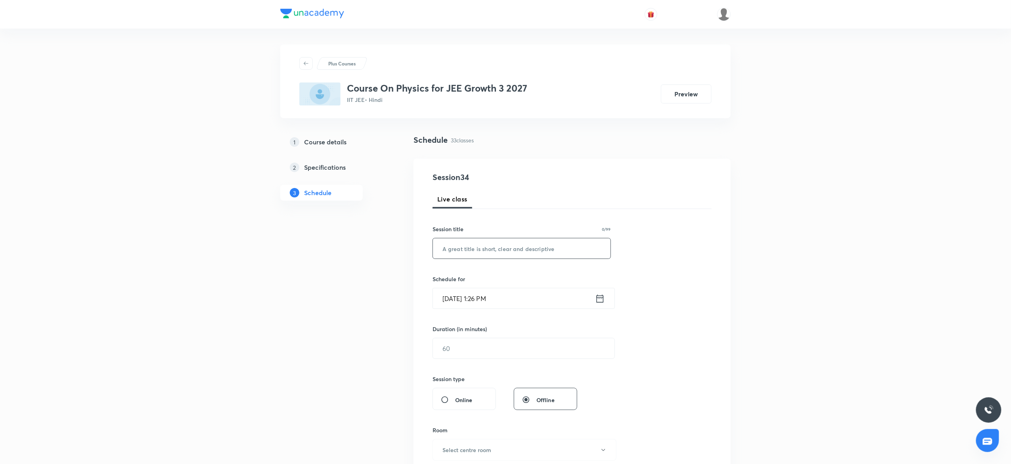
click at [527, 249] on input "text" at bounding box center [522, 248] width 178 height 20
paste input "Laws of Motion 2"
type input "Laws of Motion 4"
click at [535, 300] on input "[DATE] 1:26 PM" at bounding box center [514, 298] width 162 height 20
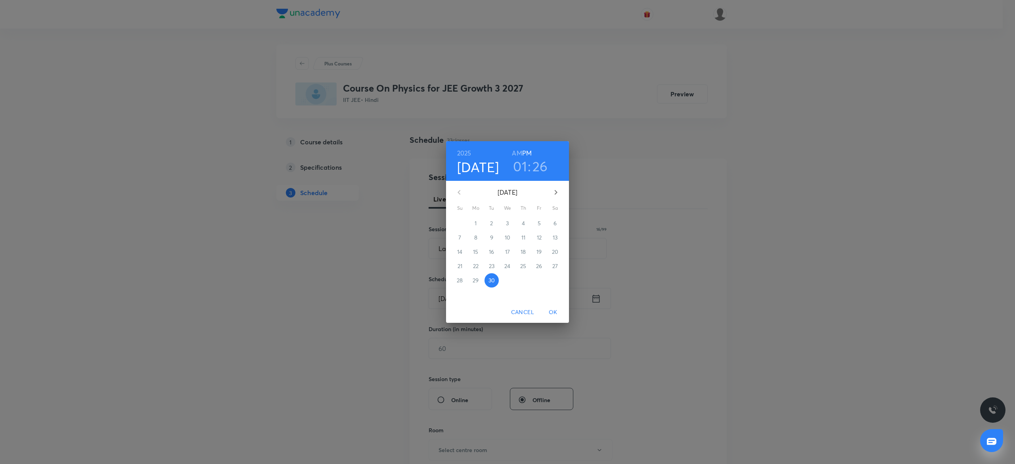
click at [517, 163] on h3 "01" at bounding box center [520, 166] width 14 height 17
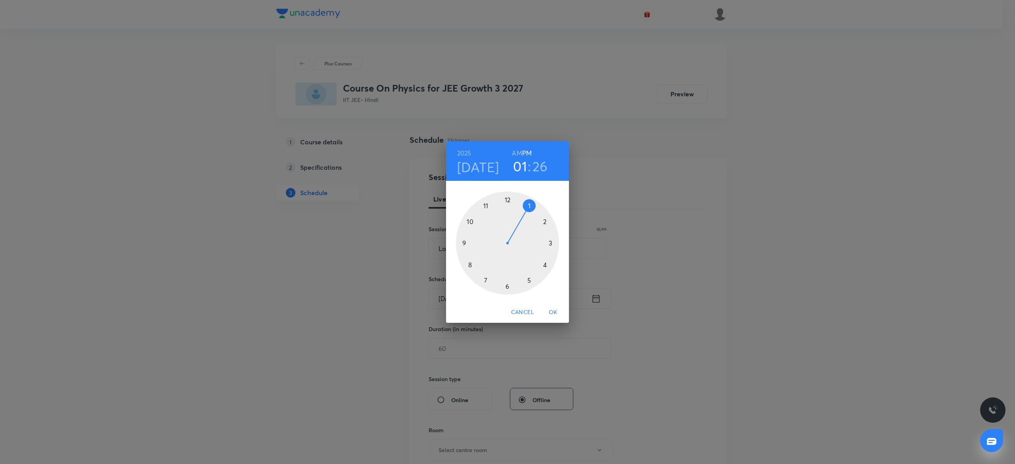
click at [508, 287] on div at bounding box center [507, 243] width 103 height 103
click at [507, 196] on div at bounding box center [507, 243] width 103 height 103
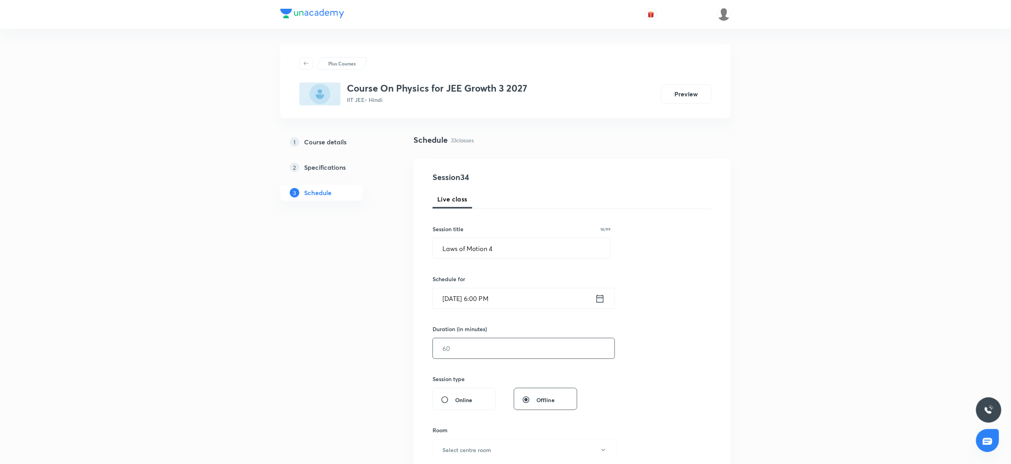
click at [485, 352] on input "text" at bounding box center [524, 348] width 182 height 20
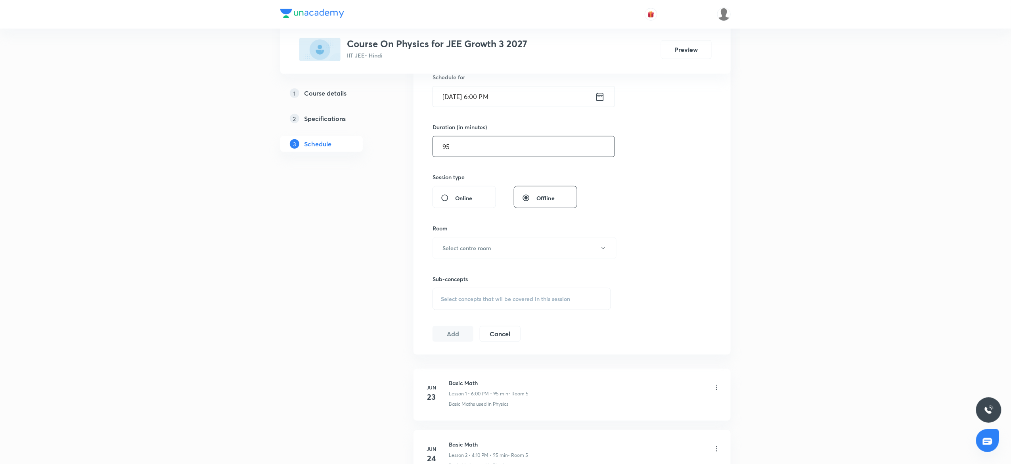
scroll to position [262, 0]
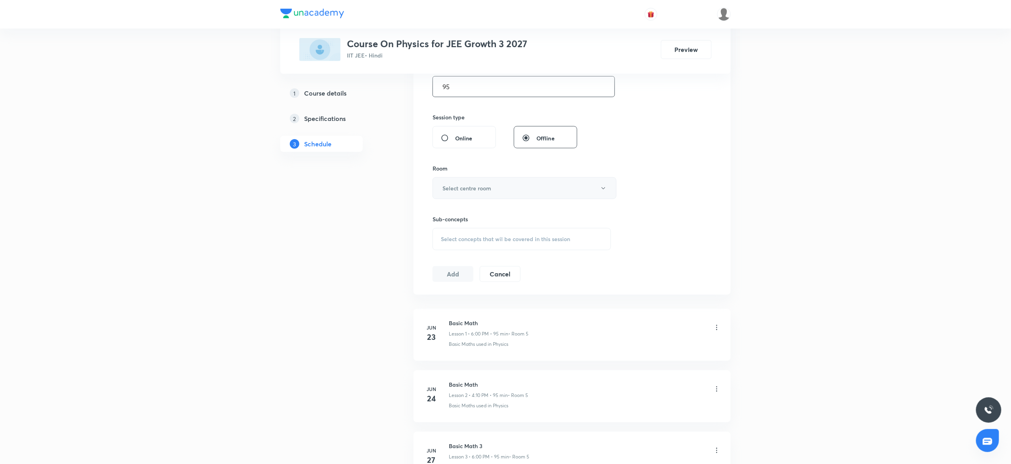
type input "95"
click at [479, 181] on button "Select centre room" at bounding box center [525, 188] width 184 height 22
click at [437, 301] on span "7" at bounding box center [521, 303] width 174 height 8
click at [489, 239] on span "Select concepts that wil be covered in this session" at bounding box center [505, 239] width 129 height 6
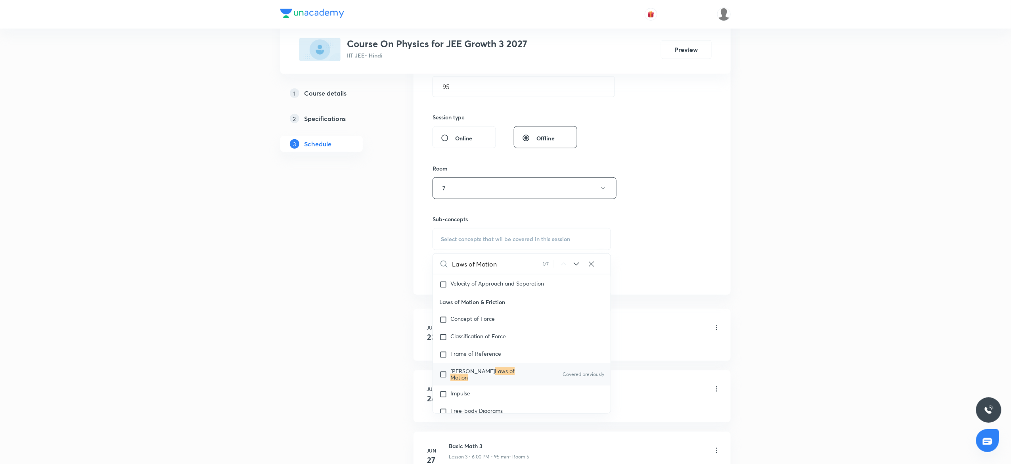
type input "Laws of Motion"
click at [484, 373] on mark "Laws of Motion" at bounding box center [482, 374] width 64 height 14
checkbox input "true"
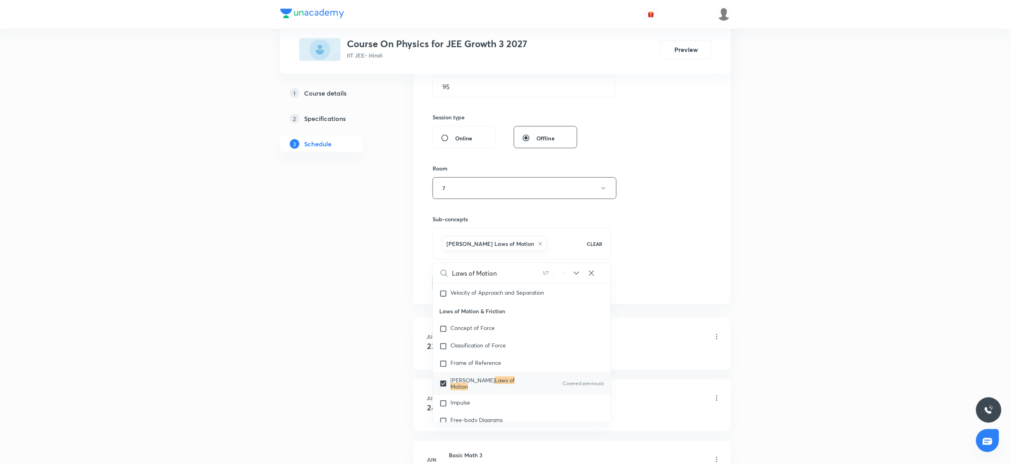
click at [660, 251] on div "Session 34 Live class Session title 16/99 Laws of Motion 4 ​ Schedule for [DATE…" at bounding box center [572, 100] width 279 height 381
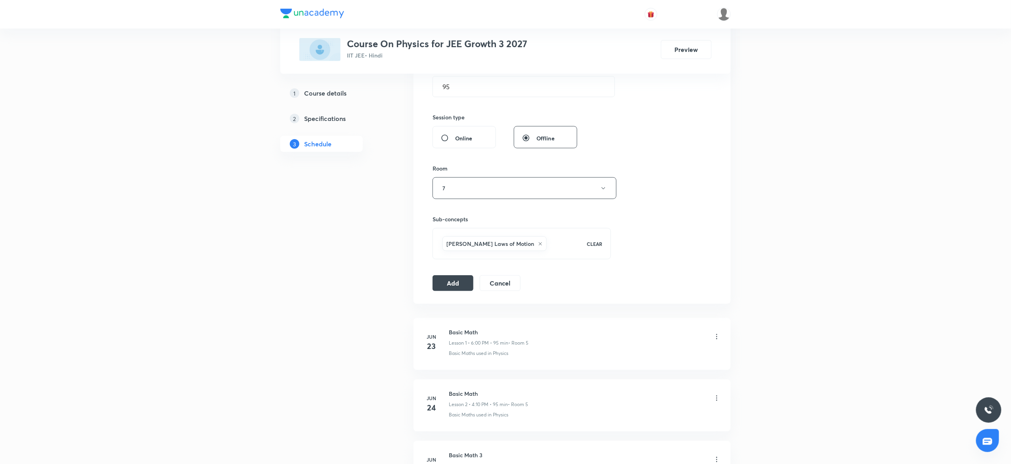
click at [660, 251] on div "Session 34 Live class Session title 16/99 Laws of Motion 4 ​ Schedule for [DATE…" at bounding box center [572, 100] width 279 height 381
click at [447, 283] on button "Add" at bounding box center [453, 282] width 41 height 16
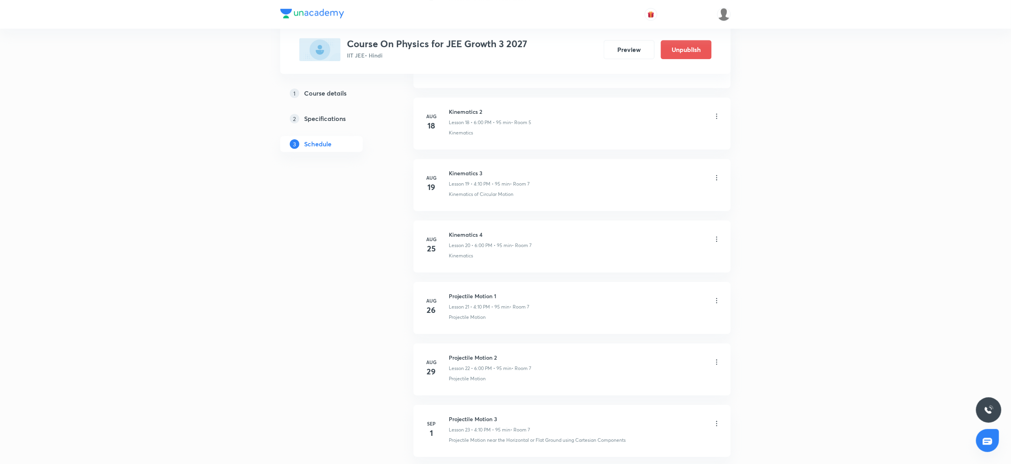
scroll to position [1906, 0]
click at [470, 350] on h6 "Laws of Motion 4" at bounding box center [490, 351] width 83 height 8
click at [469, 350] on h6 "Laws of Motion 4" at bounding box center [490, 351] width 83 height 8
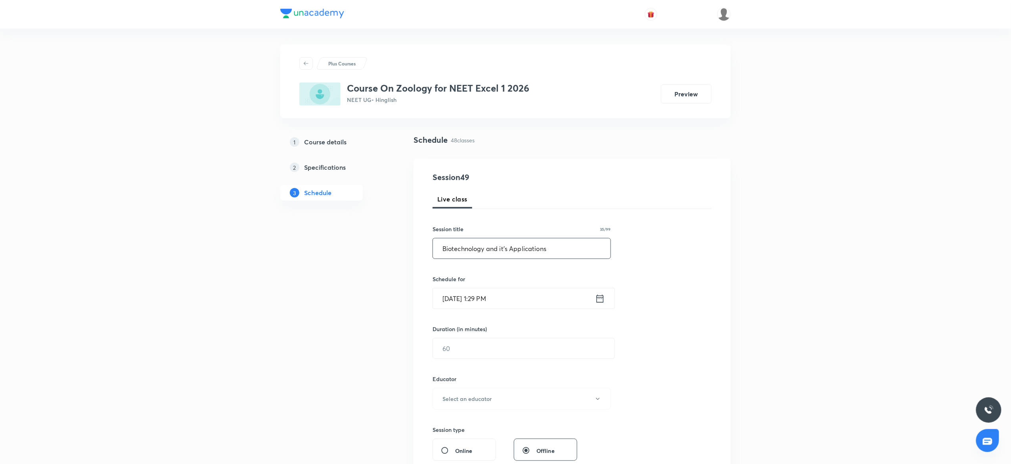
type input "Biotechnology and it’s Applications"
click at [527, 303] on input "[DATE] 1:29 PM" at bounding box center [514, 298] width 162 height 20
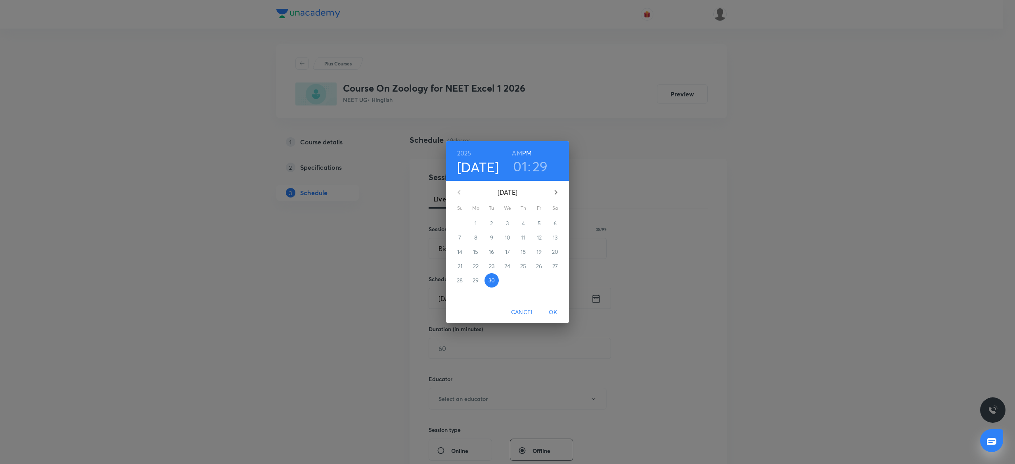
click at [519, 163] on h3 "01" at bounding box center [520, 166] width 14 height 17
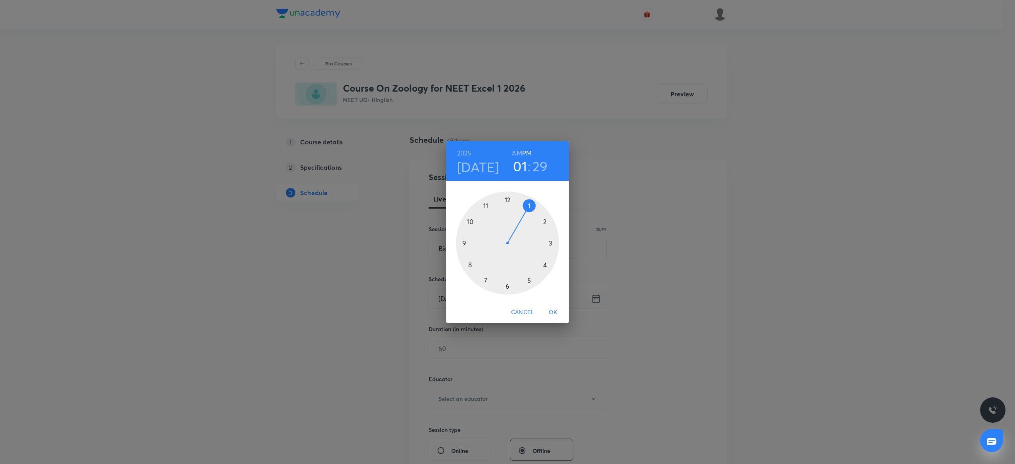
click at [546, 263] on div at bounding box center [507, 243] width 103 height 103
click at [549, 219] on div at bounding box center [507, 243] width 103 height 103
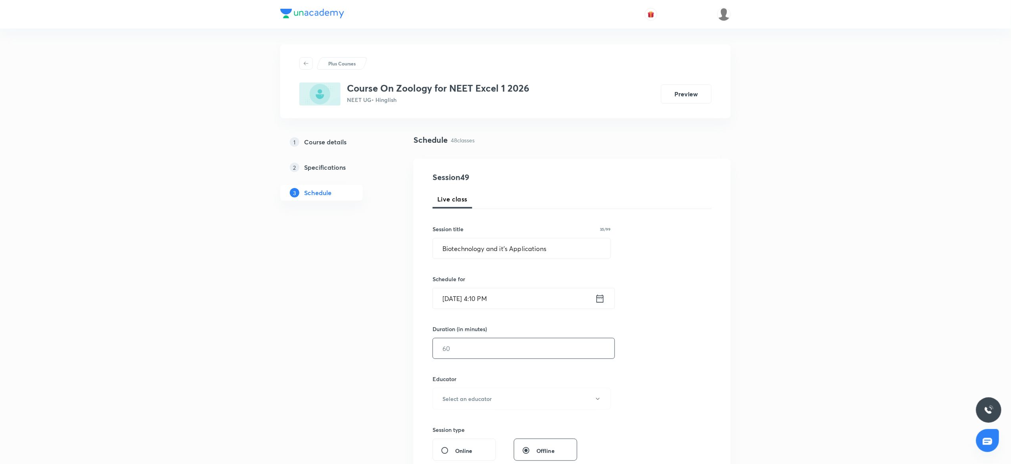
click at [473, 357] on input "text" at bounding box center [524, 348] width 182 height 20
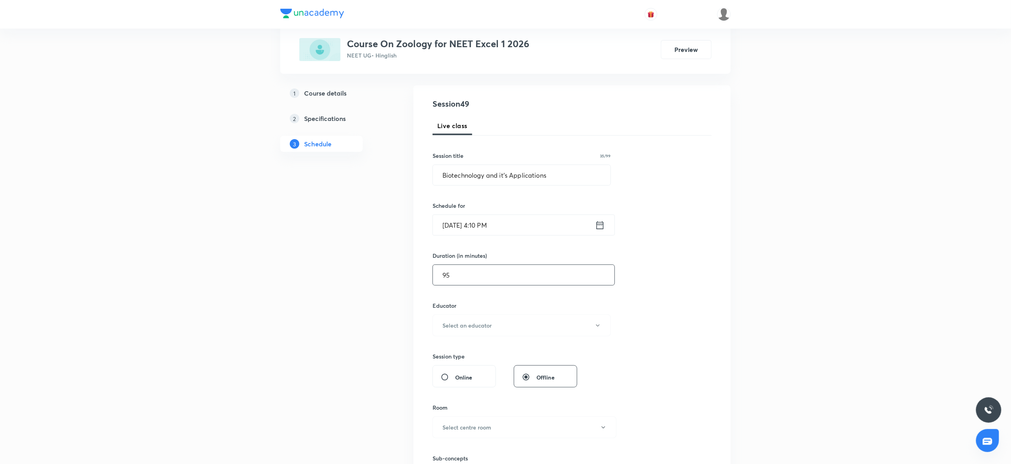
scroll to position [87, 0]
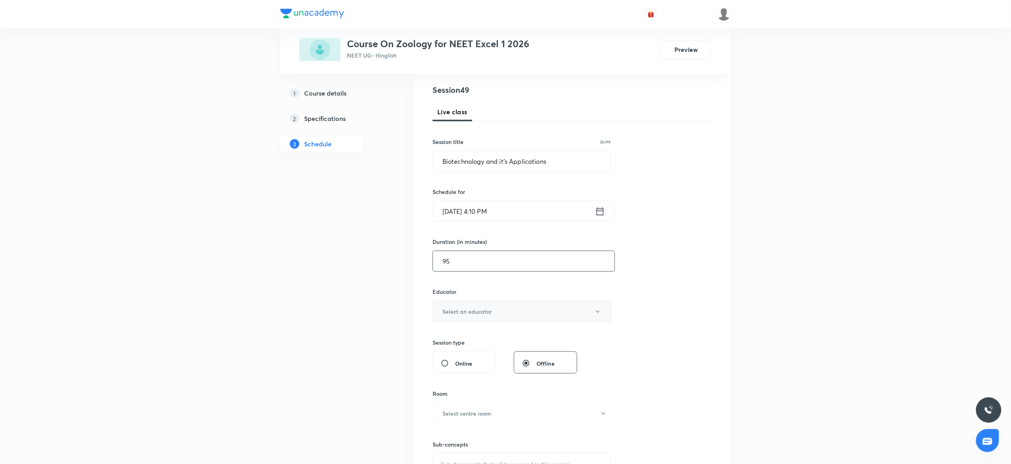
type input "95"
click at [465, 306] on button "Select an educator" at bounding box center [522, 312] width 178 height 22
click at [450, 336] on span "[PERSON_NAME]" at bounding box center [521, 338] width 174 height 8
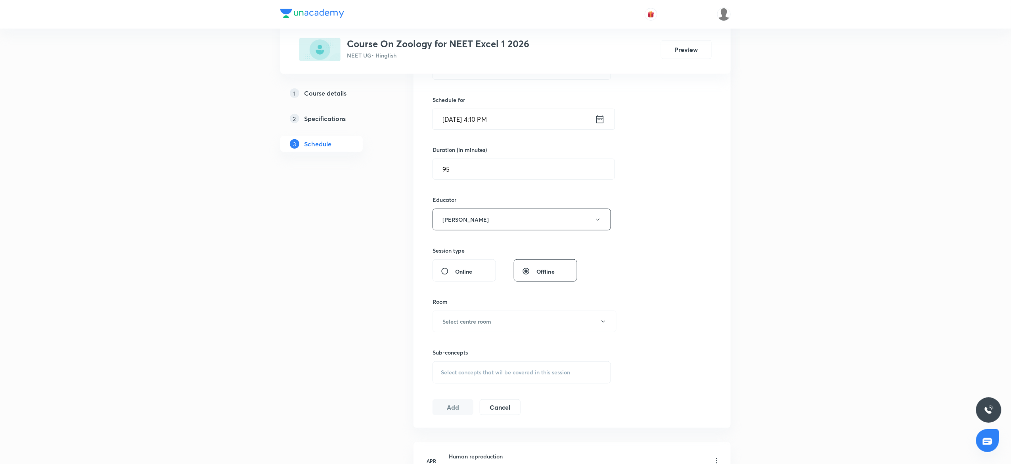
scroll to position [222, 0]
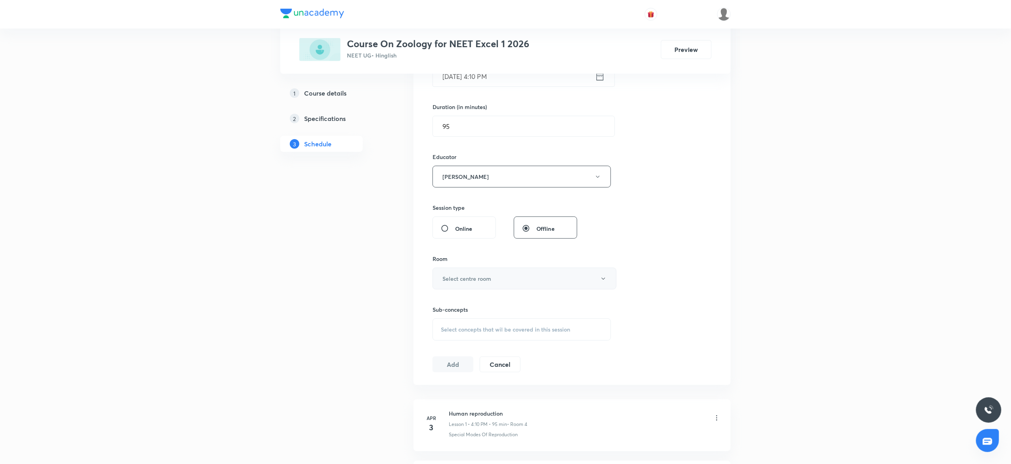
click at [457, 276] on h6 "Select centre room" at bounding box center [466, 278] width 49 height 8
click at [438, 347] on span "4" at bounding box center [521, 350] width 174 height 8
click at [467, 326] on div "Select concepts that wil be covered in this session" at bounding box center [522, 329] width 178 height 22
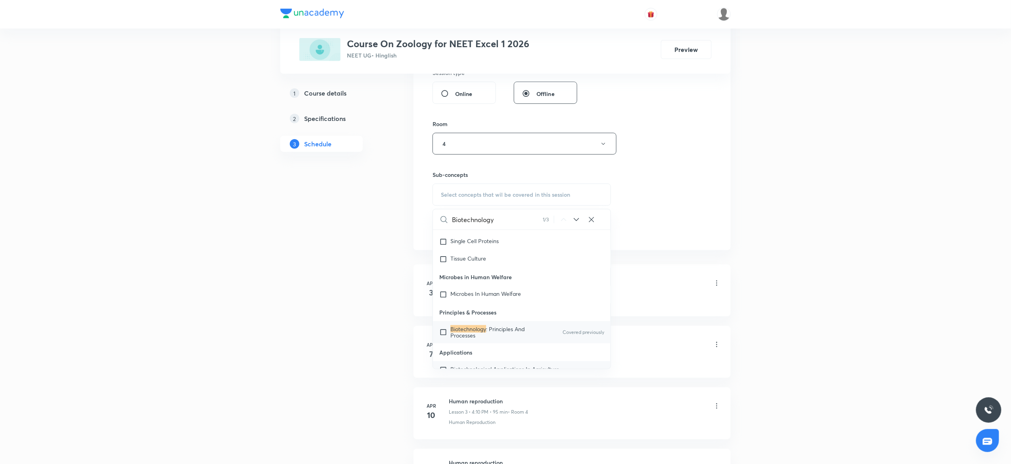
scroll to position [6636, 0]
type input "Biotechnology"
click at [489, 337] on div "Biotechnology : Principles And Processes Covered previously" at bounding box center [522, 325] width 178 height 22
checkbox input "true"
click at [665, 236] on div "Session 49 Live class Session title 35/99 Biotechnology and it’s Applications ​…" at bounding box center [572, 30] width 279 height 432
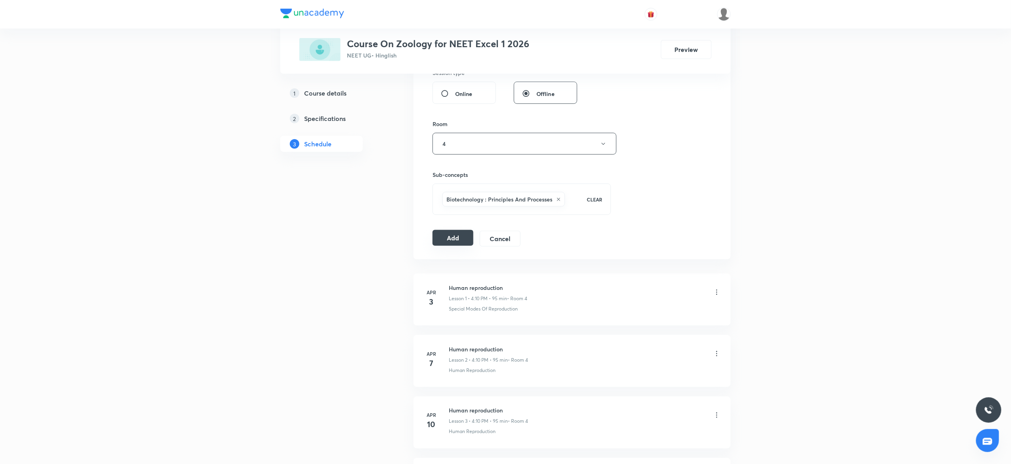
click at [457, 242] on button "Add" at bounding box center [453, 238] width 41 height 16
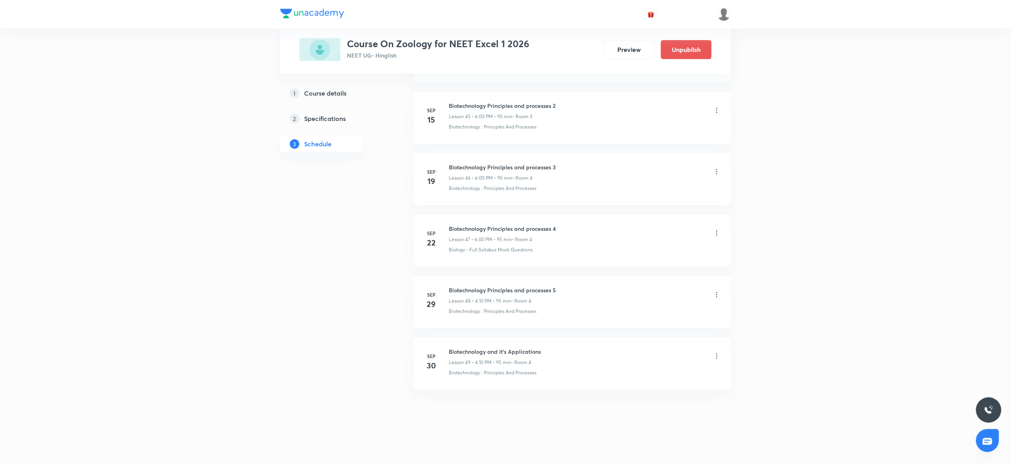
scroll to position [2831, 0]
click at [717, 355] on icon at bounding box center [716, 355] width 1 height 5
click at [647, 372] on li "Edit" at bounding box center [672, 376] width 87 height 15
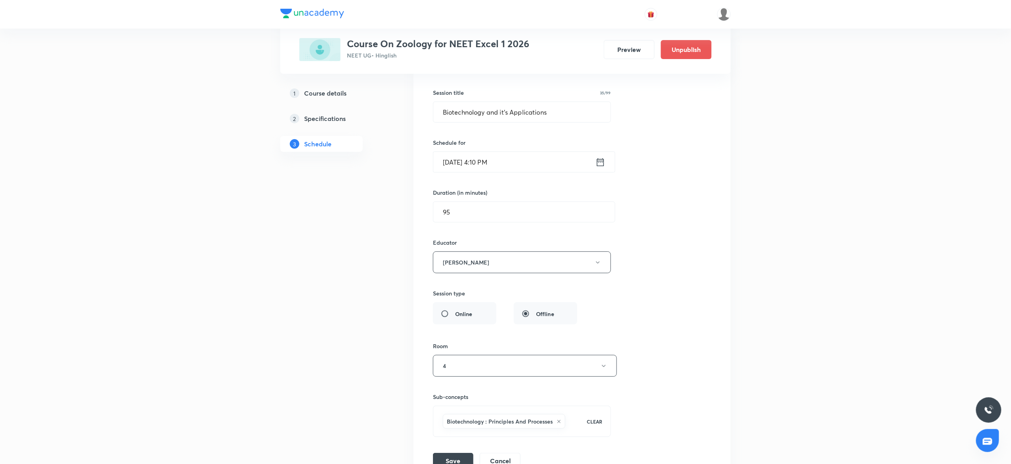
scroll to position [3096, 0]
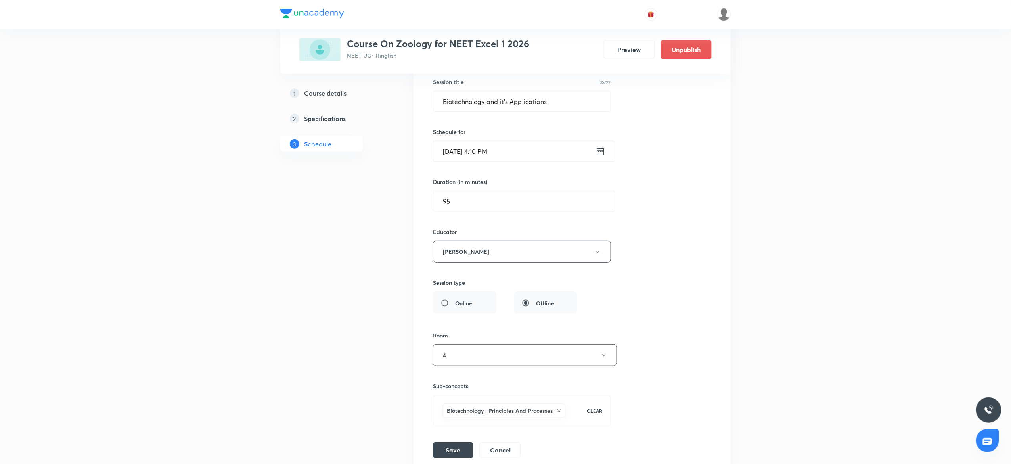
click at [532, 161] on input "[DATE] 4:10 PM" at bounding box center [514, 151] width 162 height 20
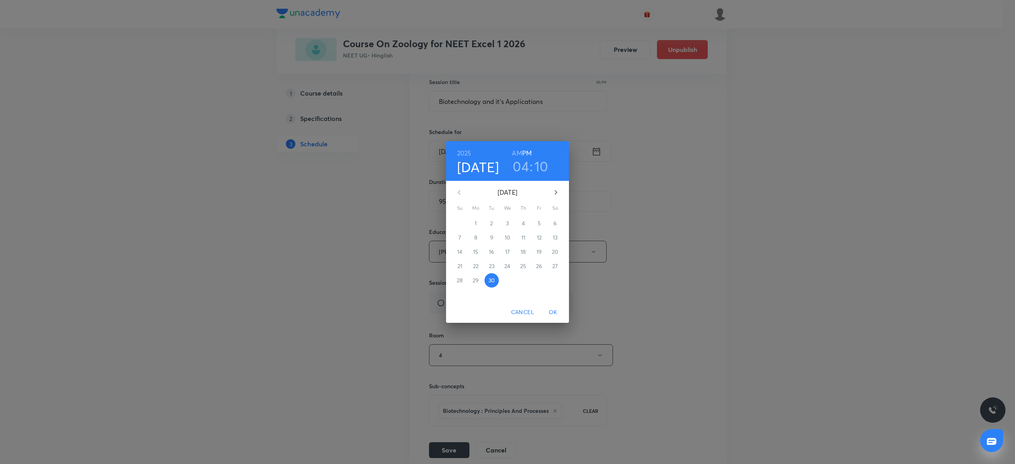
click at [526, 169] on h3 "04" at bounding box center [521, 166] width 16 height 17
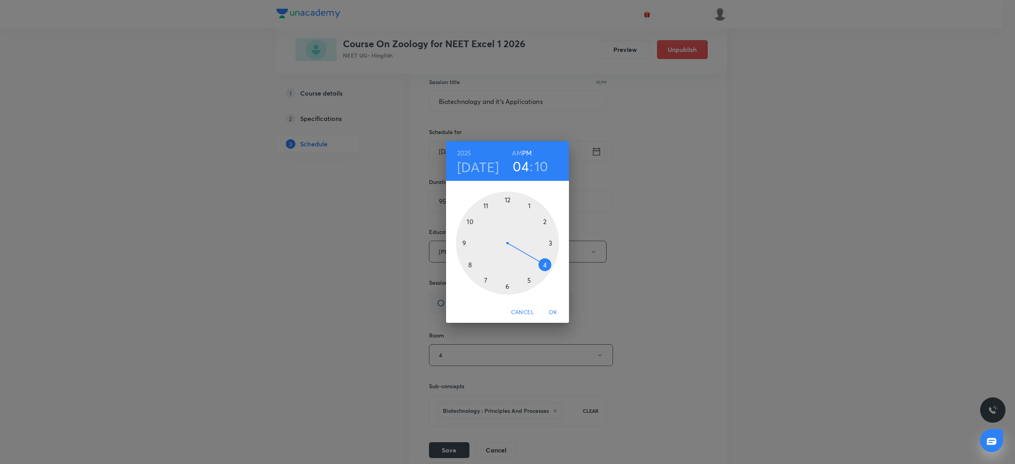
click at [508, 285] on div at bounding box center [507, 243] width 103 height 103
click at [507, 196] on div at bounding box center [507, 243] width 103 height 103
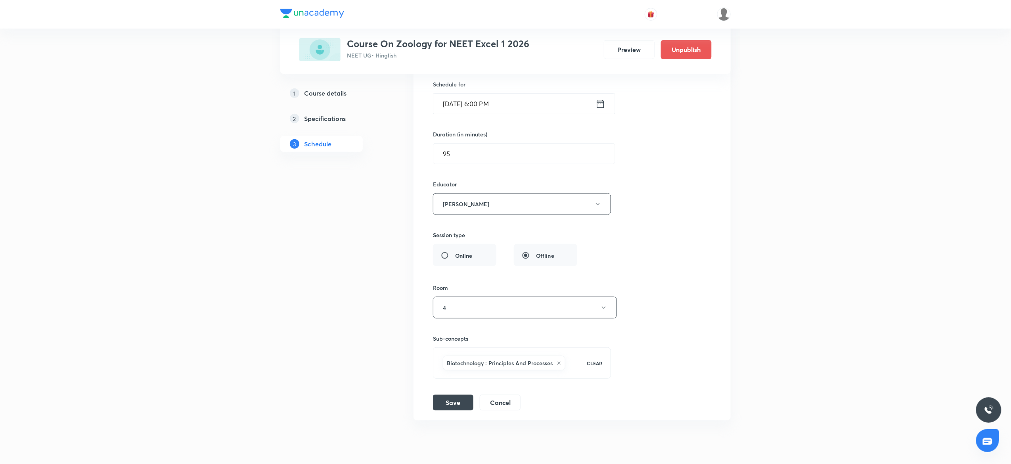
scroll to position [3189, 0]
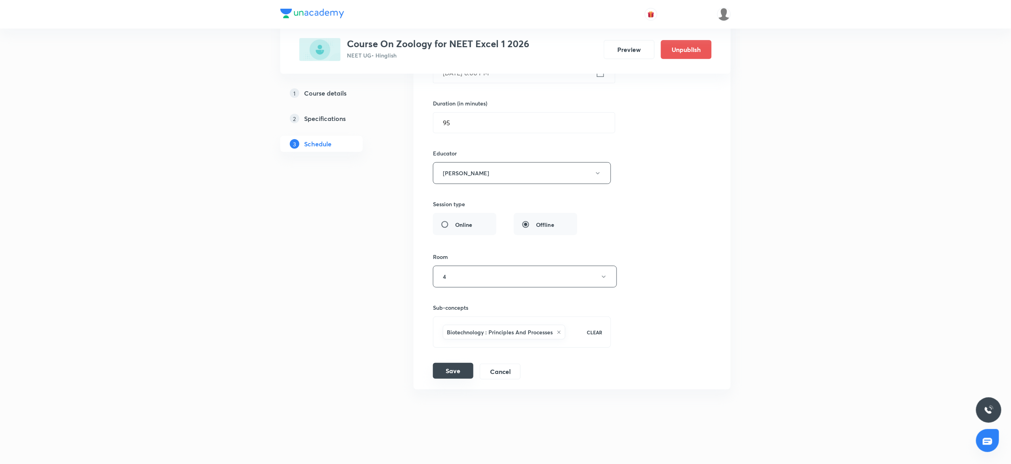
click at [460, 373] on button "Save" at bounding box center [453, 371] width 40 height 16
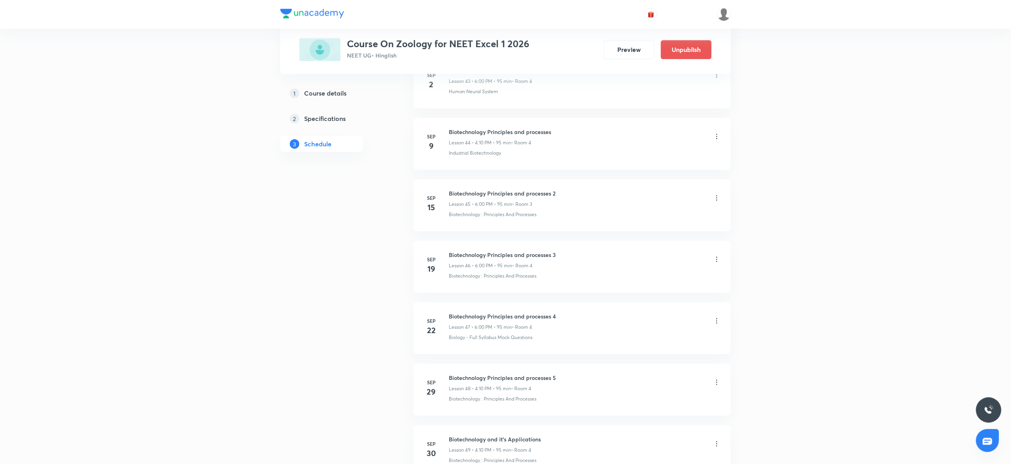
scroll to position [2831, 0]
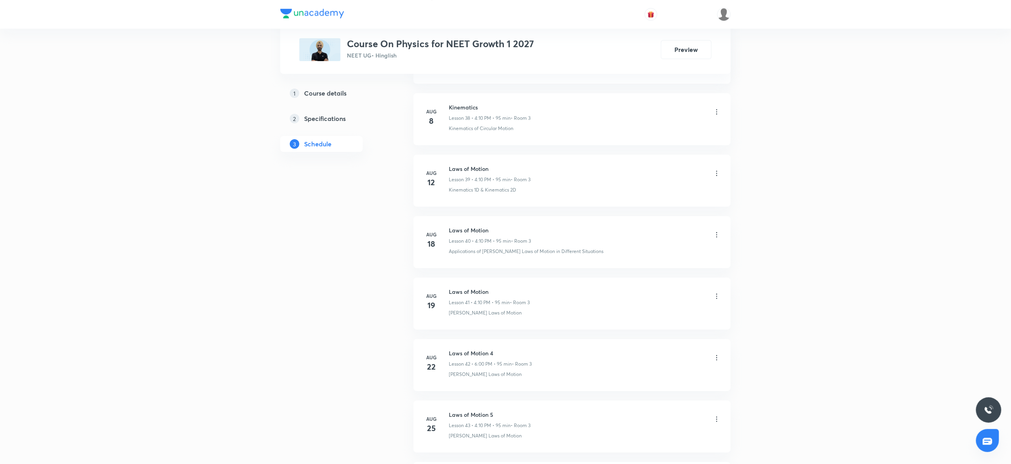
scroll to position [3383, 0]
click at [467, 357] on div "Laws of Motion 13 Lesson 52 • 6:02 PM • 95 min • Room 3" at bounding box center [490, 356] width 82 height 19
click at [468, 354] on h6 "Laws of Motion 13" at bounding box center [490, 351] width 82 height 8
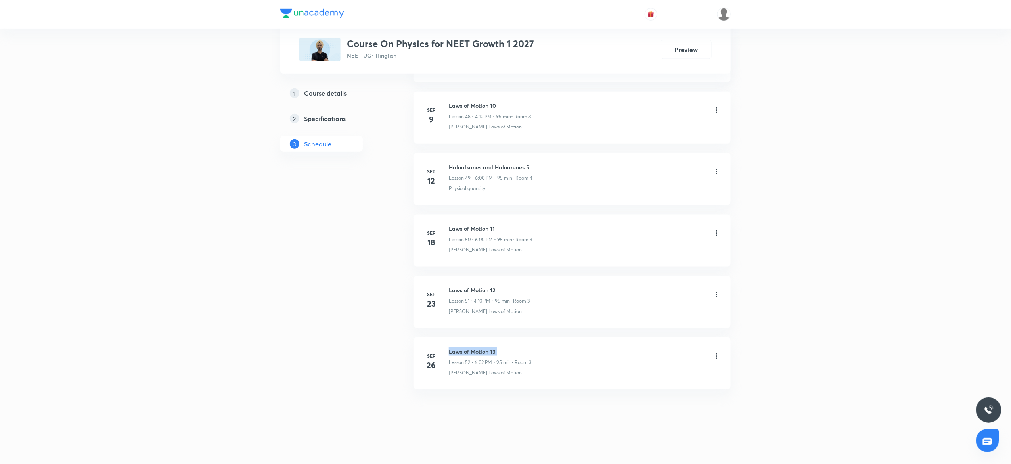
copy h6 "Laws of Motion 13"
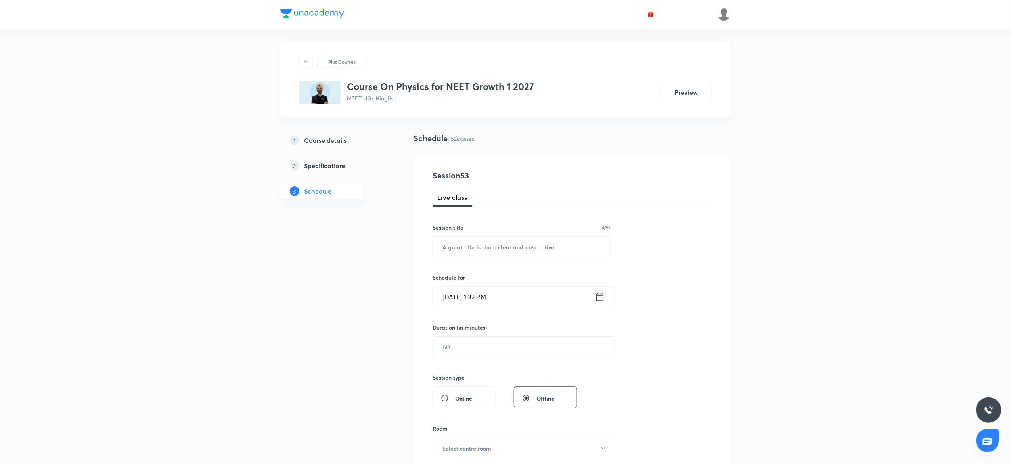
scroll to position [0, 0]
click at [469, 250] on input "text" at bounding box center [522, 248] width 178 height 20
paste input "Work and Energy"
type input "Work and Energy"
click at [551, 293] on input "[DATE] 1:32 PM" at bounding box center [514, 298] width 162 height 20
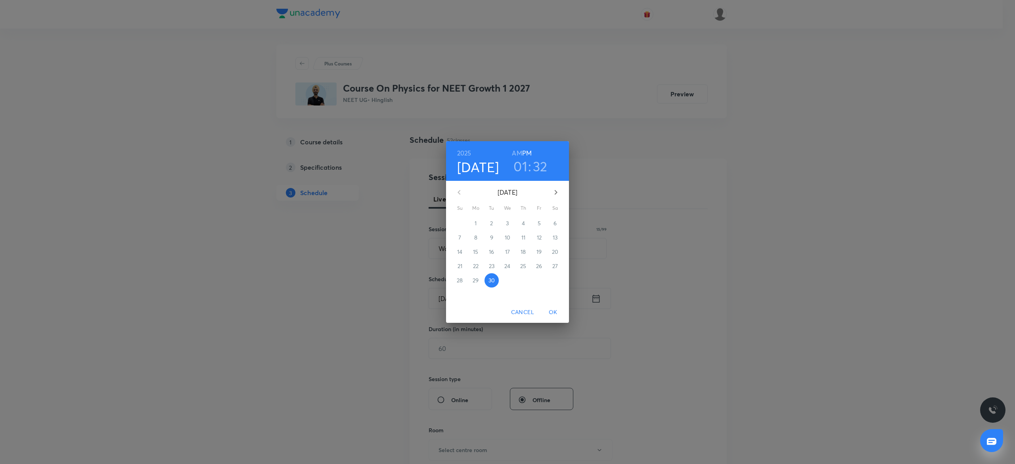
click at [520, 172] on h3 "01" at bounding box center [520, 166] width 14 height 17
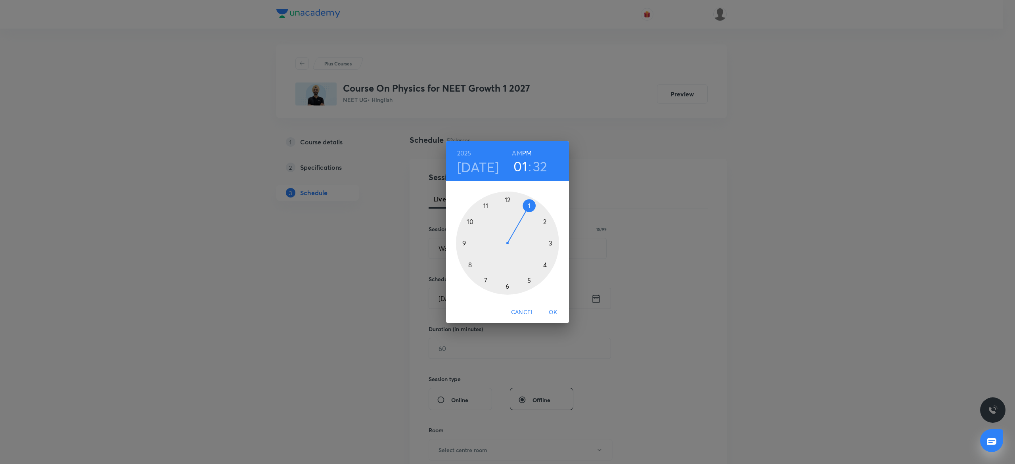
click at [542, 263] on div at bounding box center [507, 243] width 103 height 103
click at [549, 218] on div at bounding box center [507, 243] width 103 height 103
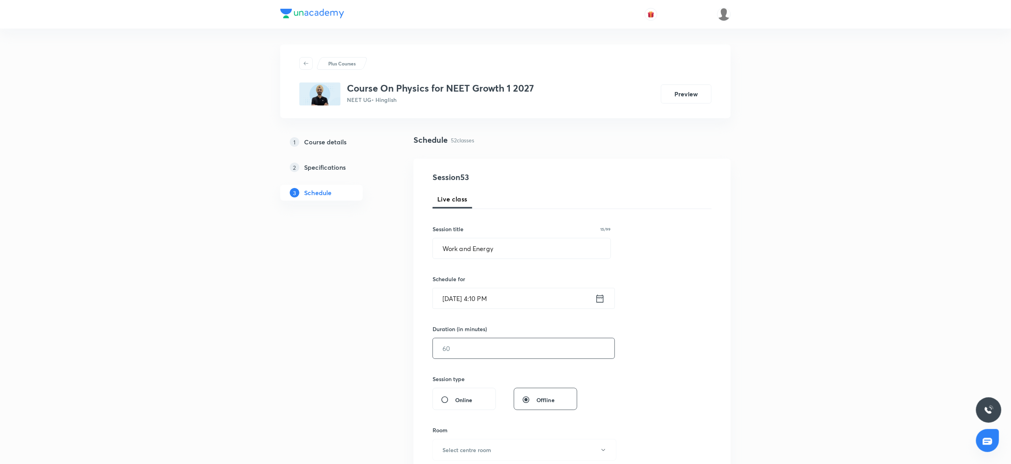
click at [468, 341] on input "text" at bounding box center [524, 348] width 182 height 20
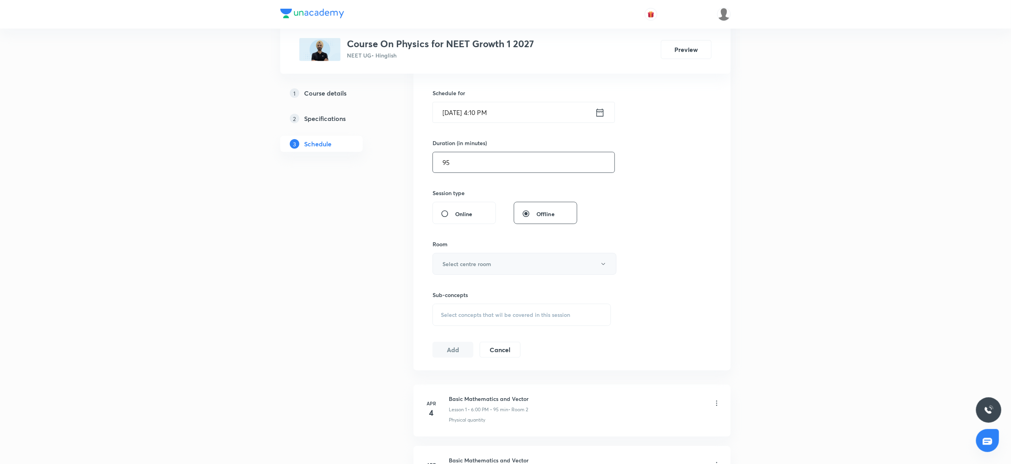
scroll to position [182, 0]
type input "95"
click at [454, 268] on h6 "Select centre room" at bounding box center [466, 267] width 49 height 8
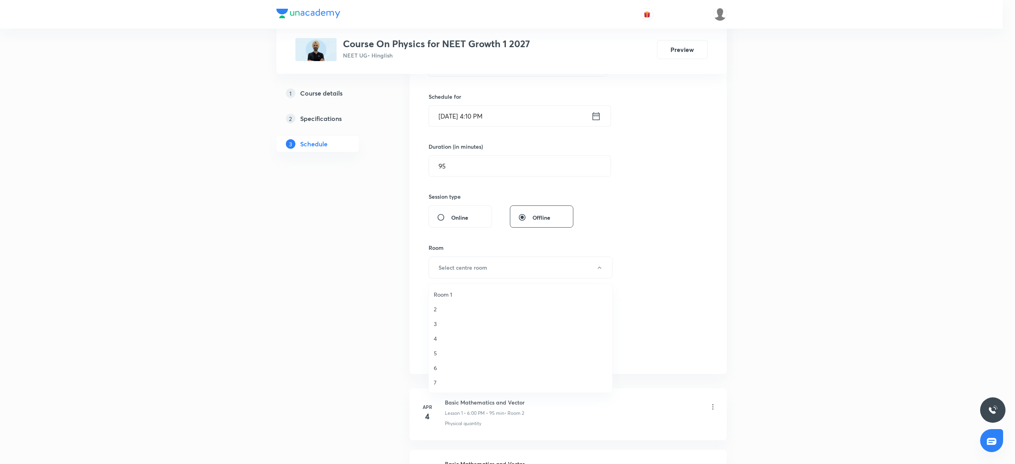
click at [435, 325] on span "3" at bounding box center [521, 324] width 174 height 8
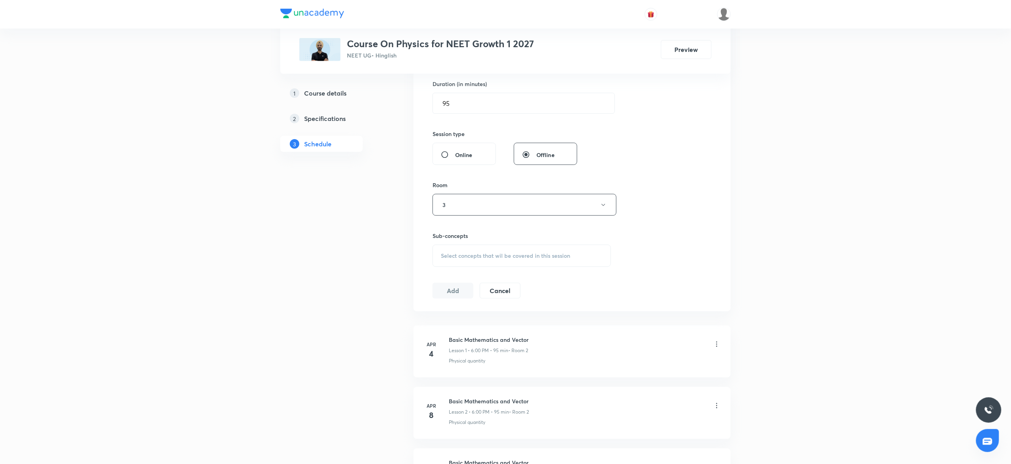
scroll to position [246, 0]
click at [473, 257] on span "Select concepts that wil be covered in this session" at bounding box center [505, 255] width 129 height 6
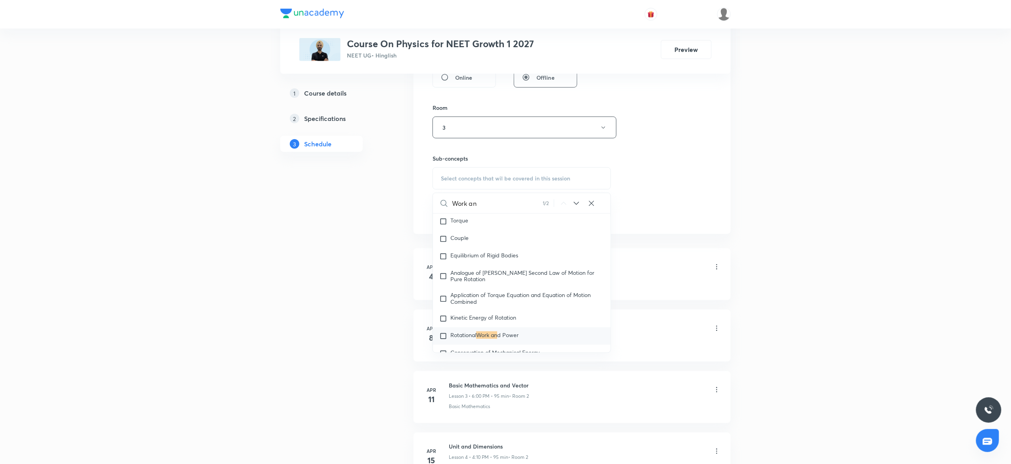
scroll to position [2527, 0]
type input "Work an"
click at [490, 314] on mark "Work an" at bounding box center [486, 311] width 21 height 8
checkbox input "true"
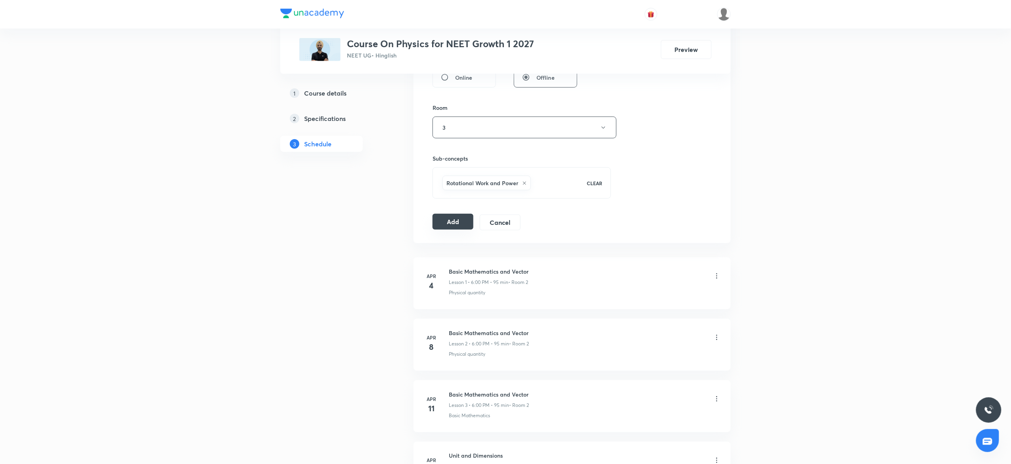
click at [459, 221] on button "Add" at bounding box center [453, 222] width 41 height 16
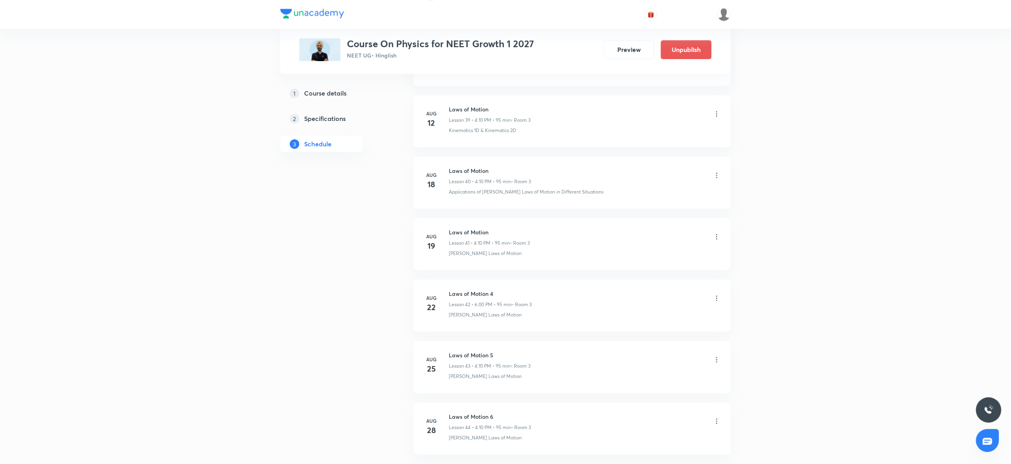
scroll to position [3079, 0]
click at [714, 358] on icon at bounding box center [717, 356] width 8 height 8
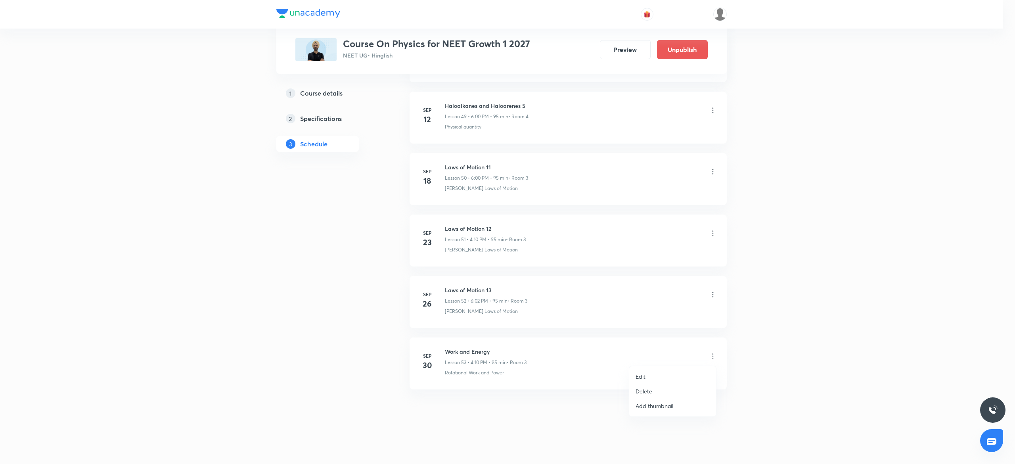
click at [639, 371] on li "Edit" at bounding box center [672, 376] width 87 height 15
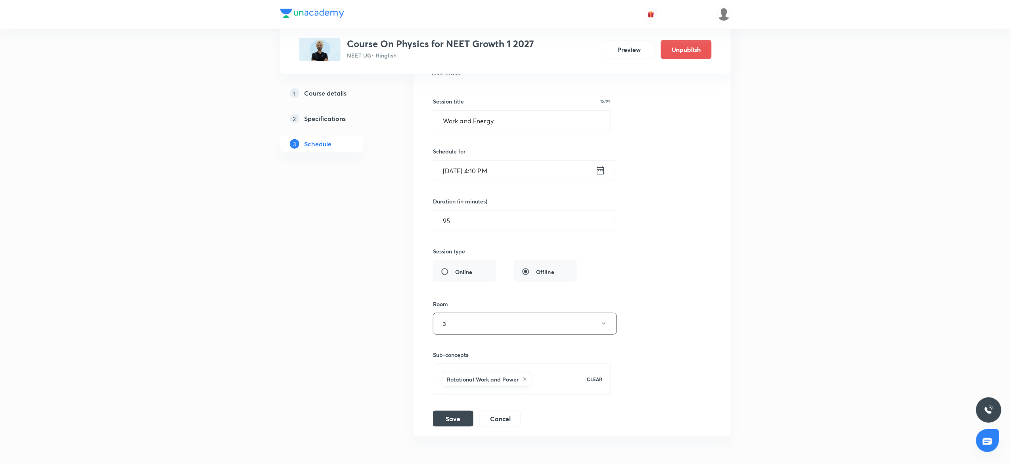
scroll to position [3330, 0]
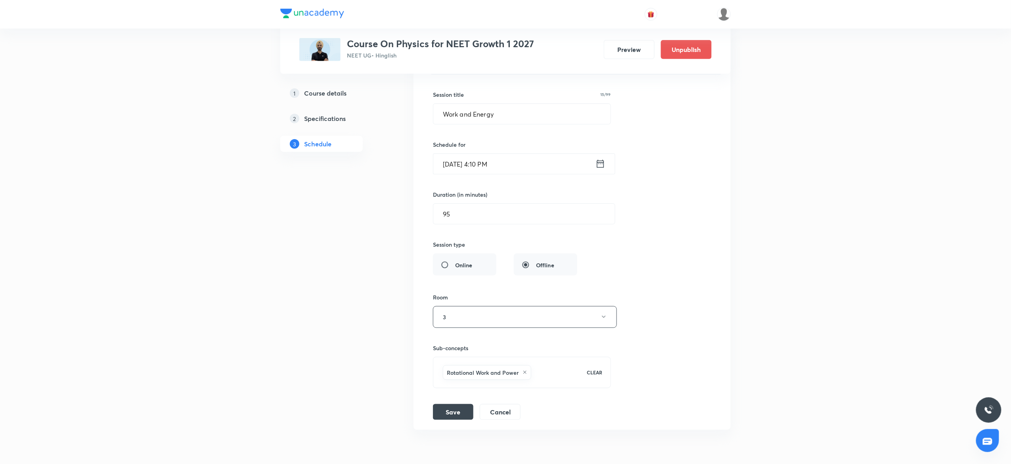
click at [529, 174] on input "[DATE] 4:10 PM" at bounding box center [514, 164] width 162 height 20
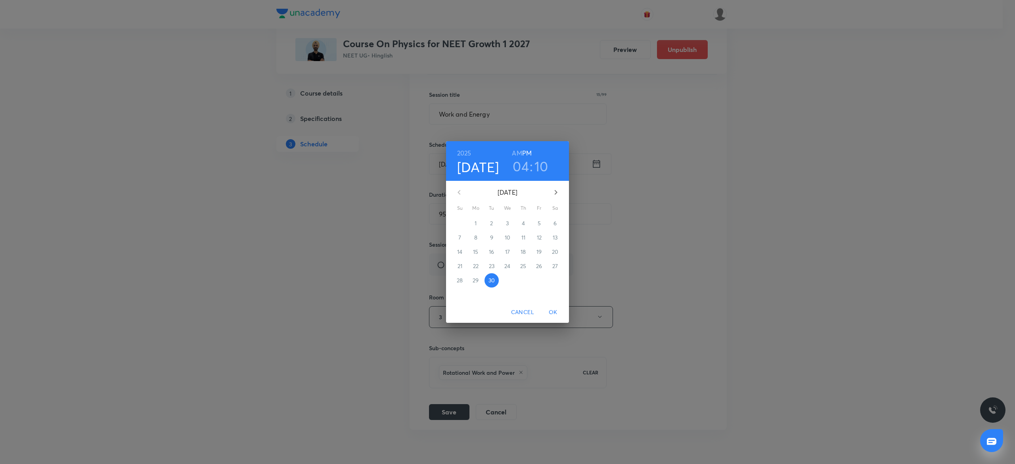
click at [522, 165] on h3 "04" at bounding box center [521, 166] width 16 height 17
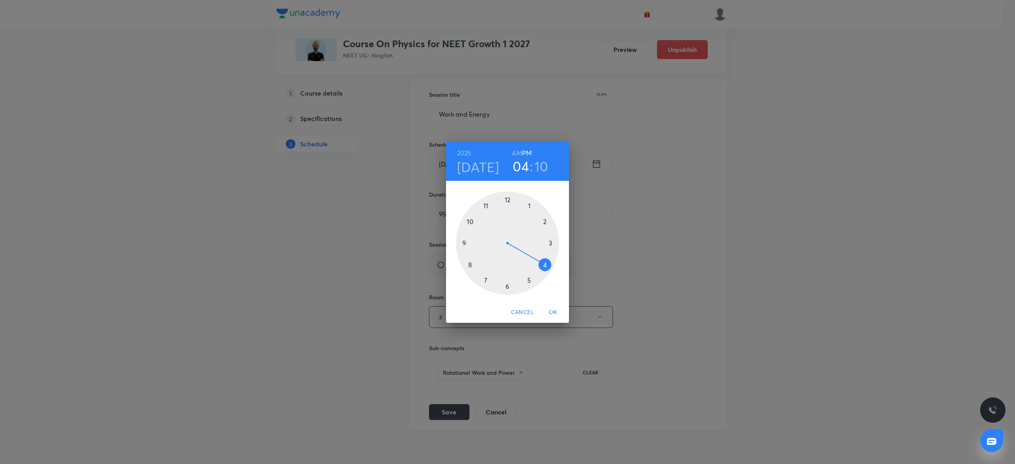
click at [506, 286] on div at bounding box center [507, 243] width 103 height 103
click at [508, 198] on div at bounding box center [507, 243] width 103 height 103
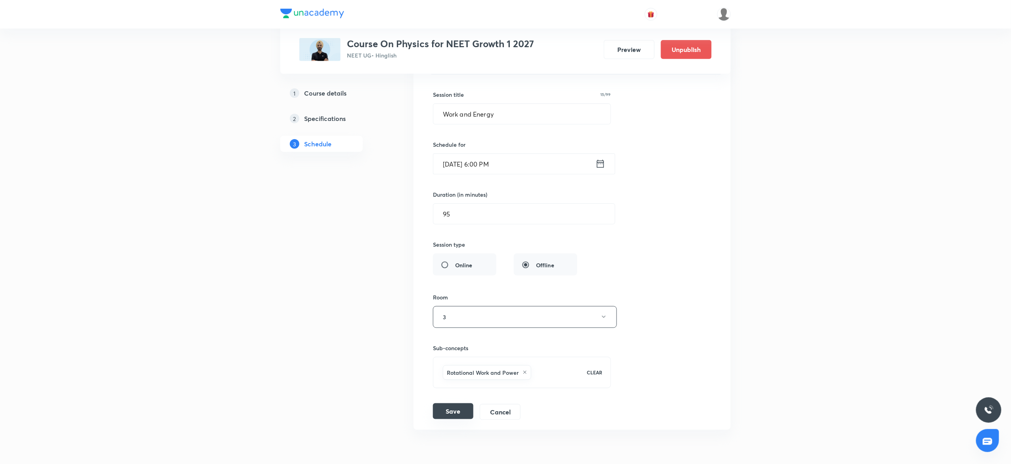
click at [450, 419] on button "Save" at bounding box center [453, 411] width 40 height 16
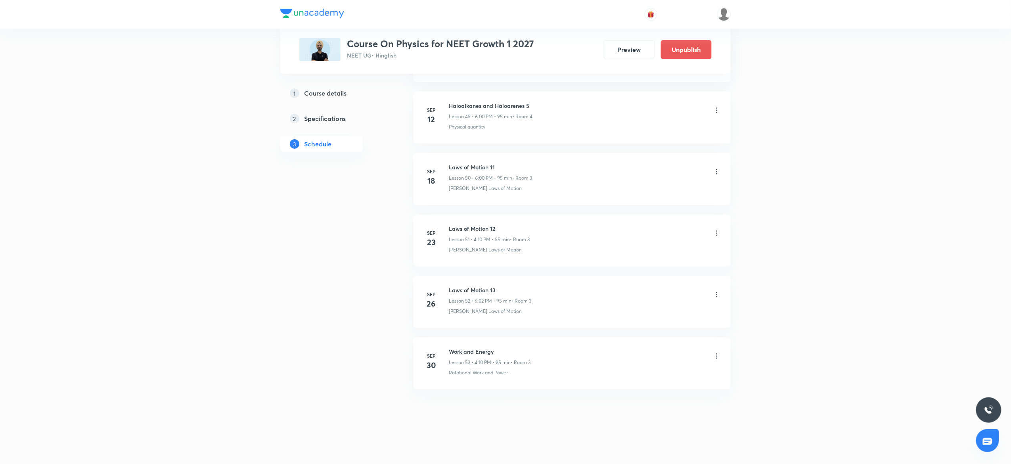
scroll to position [3079, 0]
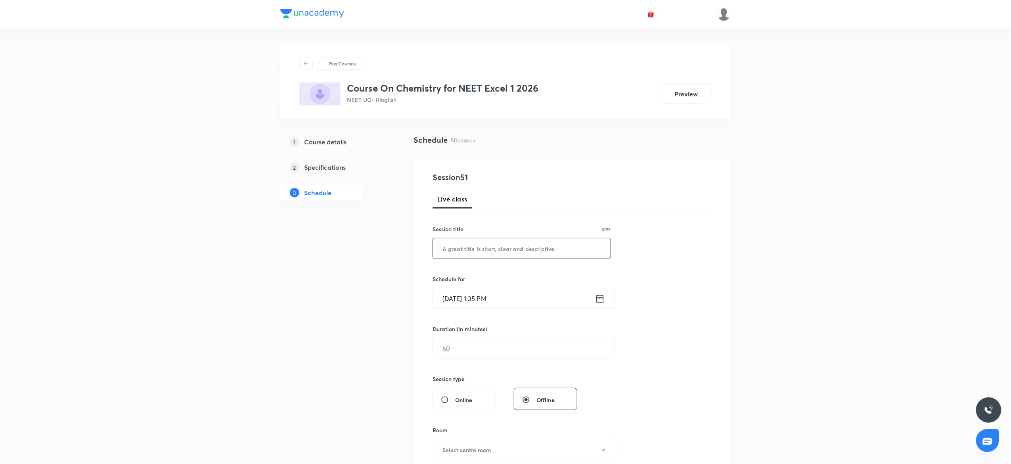
click at [477, 246] on input "text" at bounding box center [522, 248] width 178 height 20
paste input "ldehyde Ketone and carboxylic acids"
click at [454, 249] on input "ldehyde Ketone and carboxylic acids" at bounding box center [522, 248] width 178 height 20
type input "Aldehyde Ketone and carboxylic acids"
click at [517, 299] on input "[DATE] 1:35 PM" at bounding box center [514, 298] width 162 height 20
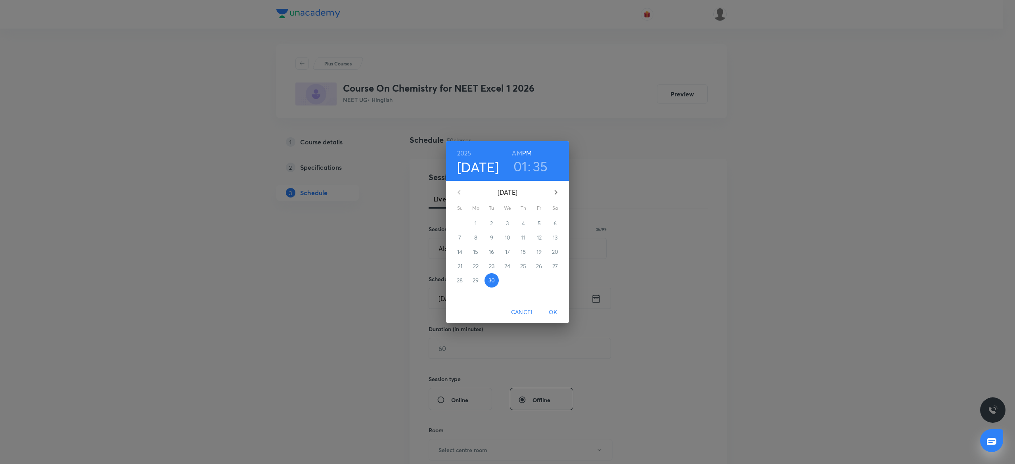
click at [520, 169] on h3 "01" at bounding box center [520, 166] width 14 height 17
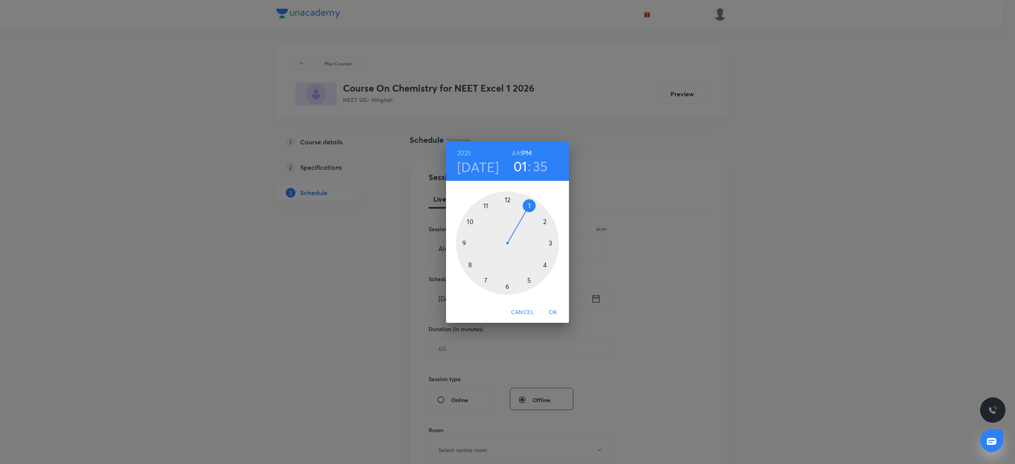
click at [545, 263] on div at bounding box center [507, 243] width 103 height 103
click at [548, 215] on div at bounding box center [507, 243] width 103 height 103
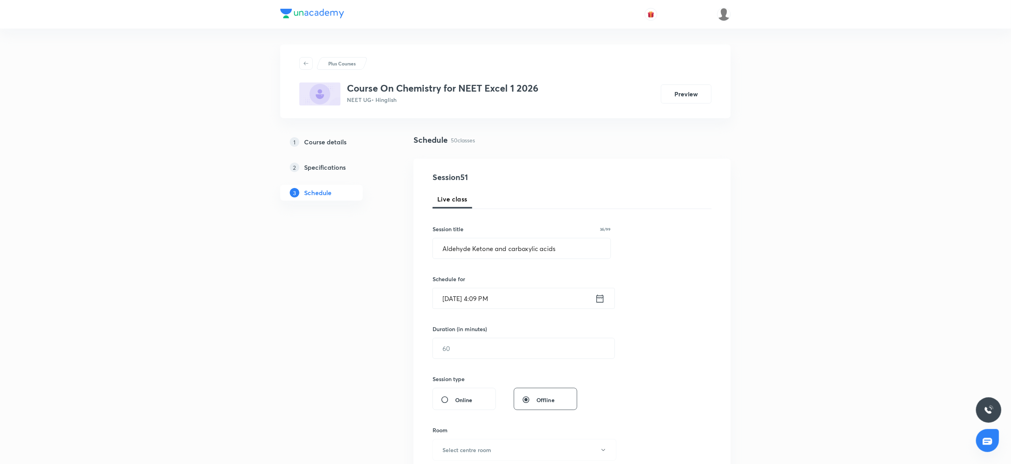
click at [517, 294] on input "[DATE] 4:09 PM" at bounding box center [514, 298] width 162 height 20
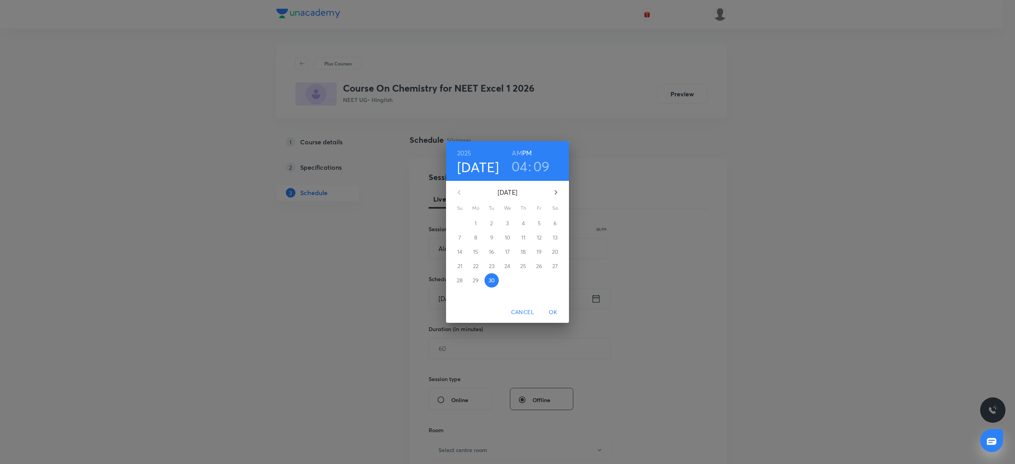
click at [545, 163] on h3 "09" at bounding box center [541, 166] width 17 height 17
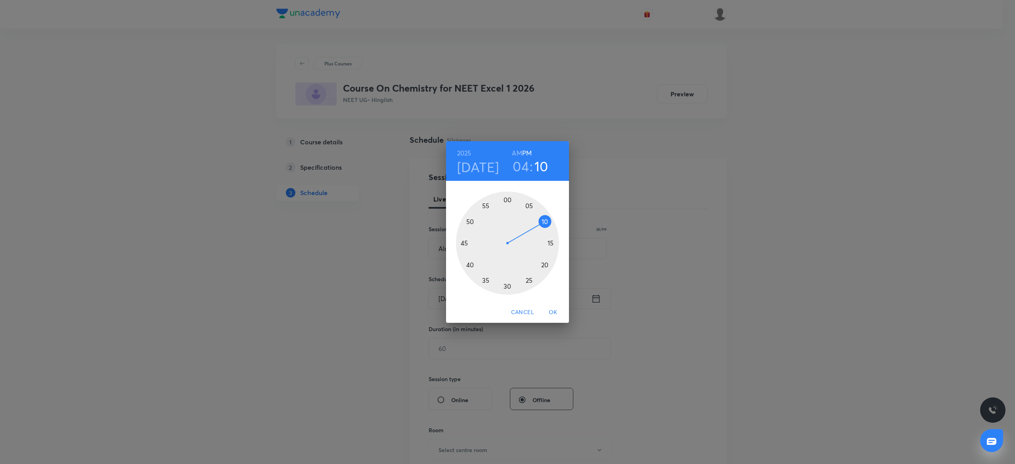
click at [548, 220] on div at bounding box center [507, 243] width 103 height 103
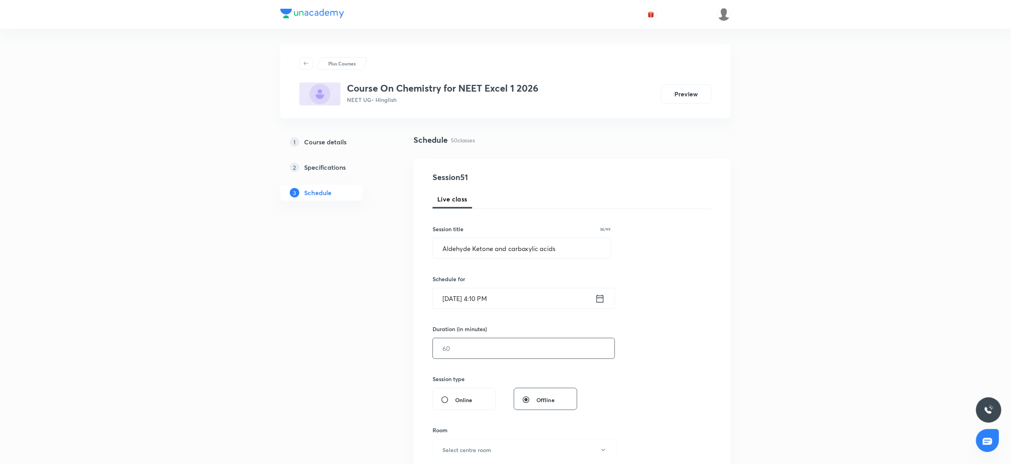
click at [476, 347] on input "text" at bounding box center [524, 348] width 182 height 20
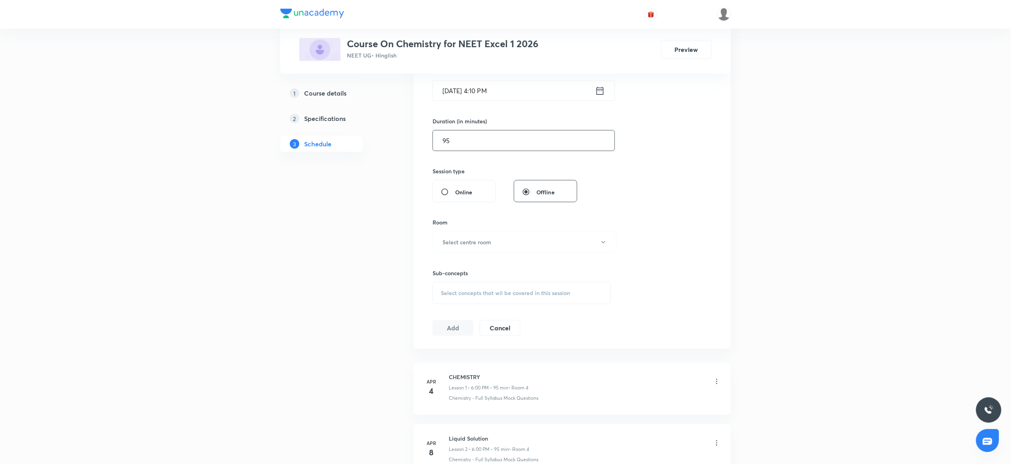
scroll to position [222, 0]
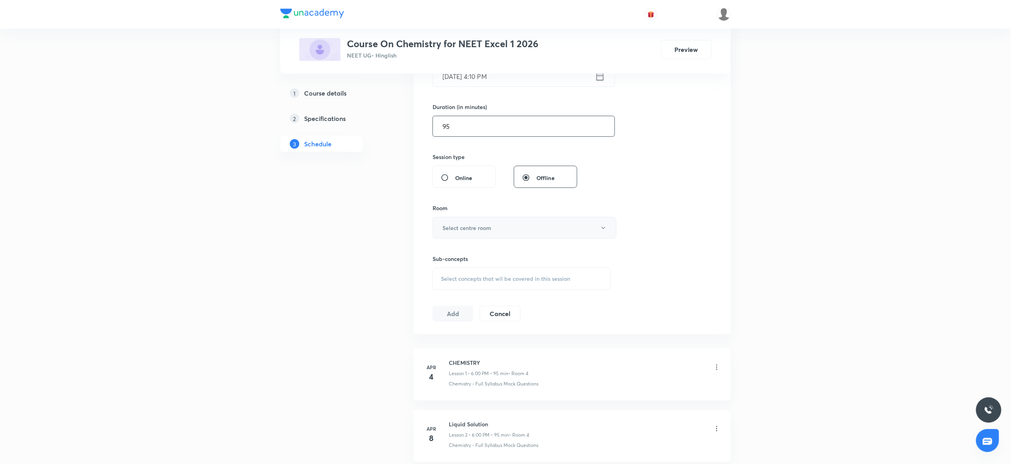
type input "95"
click at [482, 224] on button "Select centre room" at bounding box center [525, 228] width 184 height 22
click at [440, 297] on span "4" at bounding box center [521, 299] width 174 height 8
click at [466, 280] on span "Select concepts that wil be covered in this session" at bounding box center [505, 279] width 129 height 6
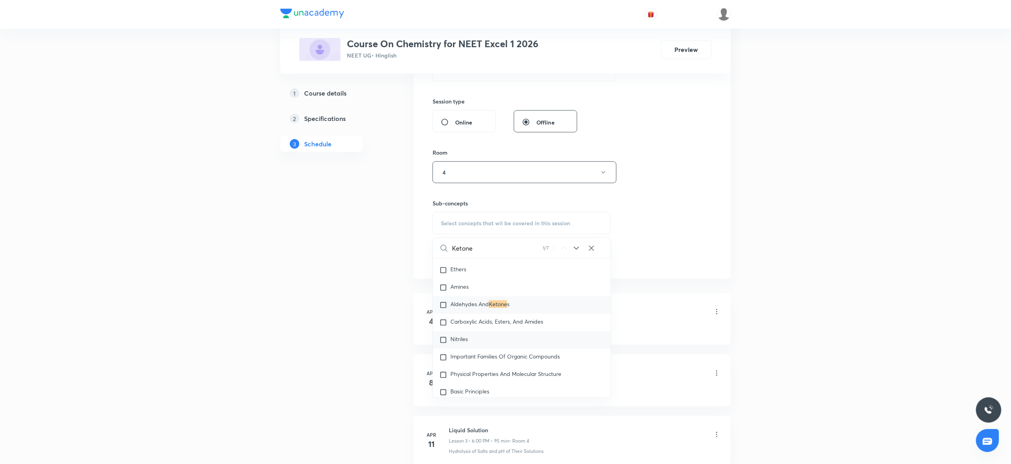
scroll to position [14964, 0]
type input "Ketone"
click at [494, 307] on mark "Ketone" at bounding box center [498, 304] width 18 height 8
checkbox input "true"
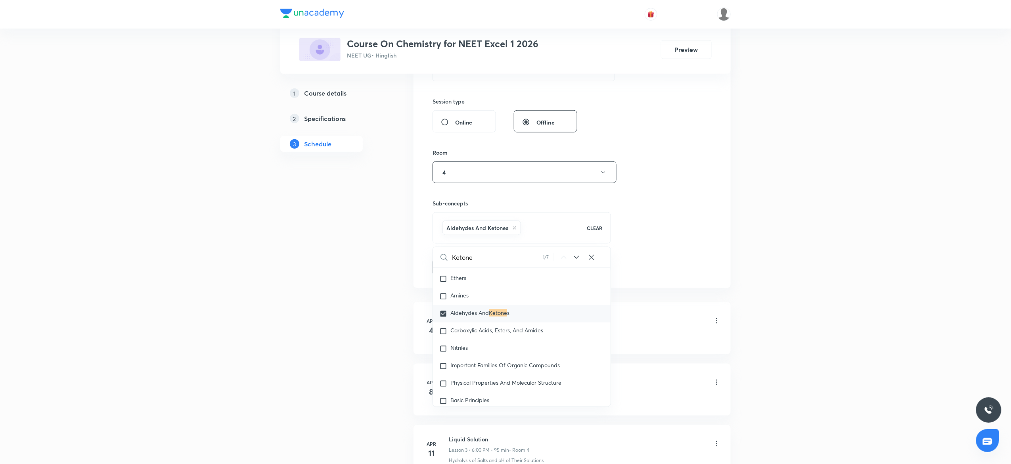
click at [674, 191] on div "Session 51 Live class Session title 36/99 Aldehyde Ketone and carboxylic acids …" at bounding box center [572, 84] width 279 height 381
click at [444, 266] on button "Add" at bounding box center [453, 267] width 41 height 16
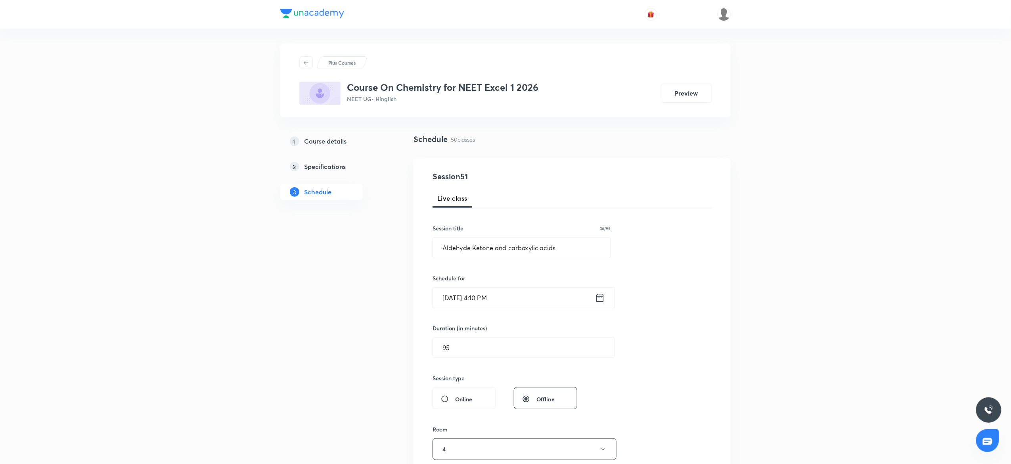
scroll to position [0, 0]
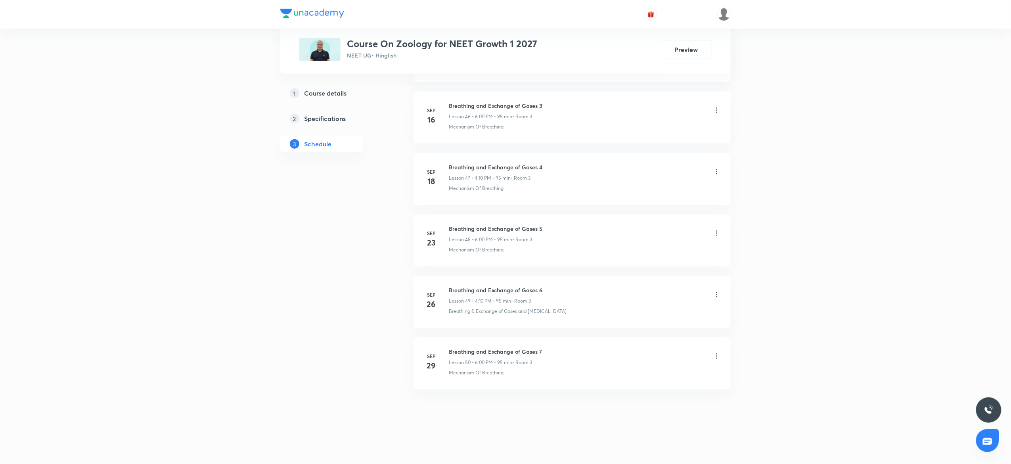
scroll to position [3310, 0]
click at [485, 257] on h6 "Breathing and Exchange of Gases 7" at bounding box center [495, 351] width 93 height 8
copy h6 "Breathing and Exchange of Gases 7"
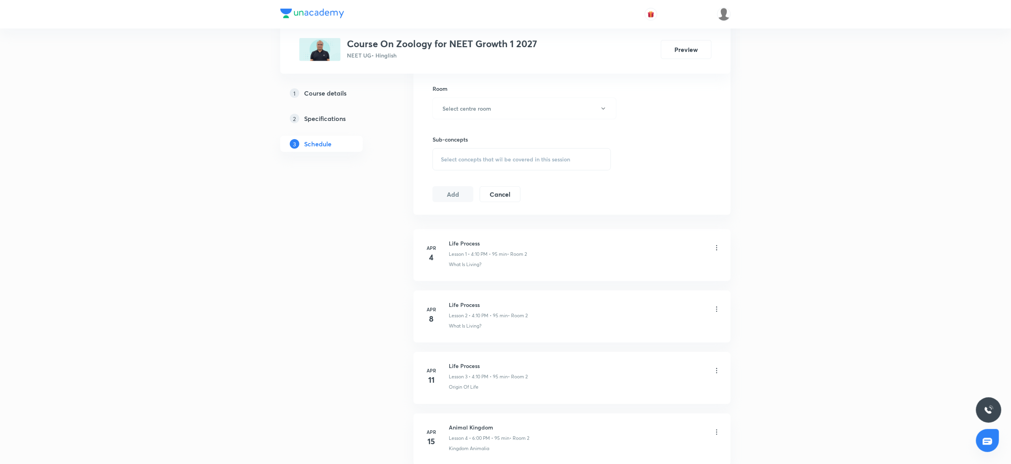
scroll to position [0, 0]
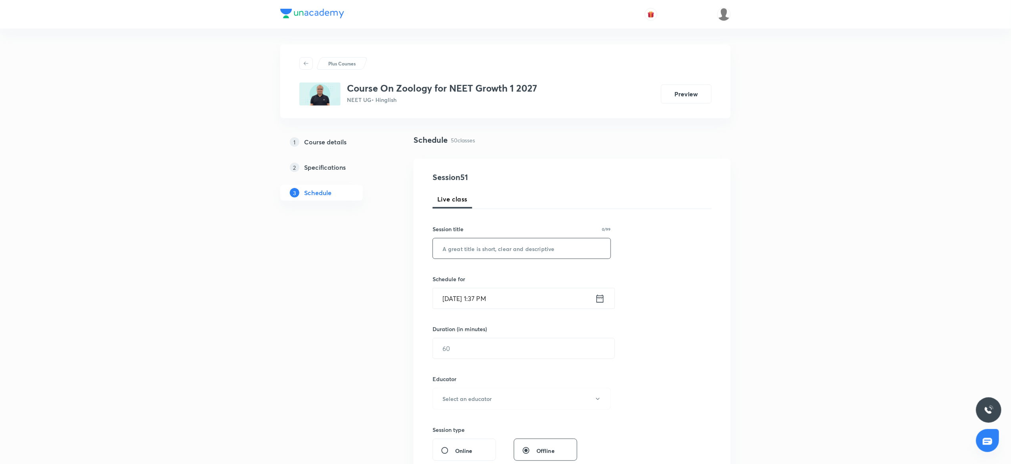
click at [470, 247] on input "text" at bounding box center [522, 248] width 178 height 20
paste input "Breathing and Exchange of Gases 7"
type input "Breathing and Exchange of Gases 8"
click at [527, 257] on input "[DATE] 1:37 PM" at bounding box center [514, 298] width 162 height 20
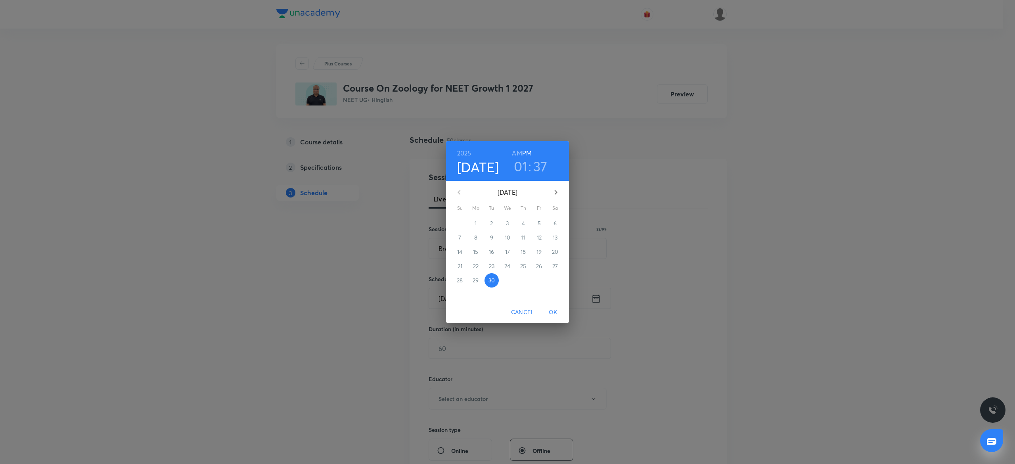
click at [523, 167] on h3 "01" at bounding box center [521, 166] width 14 height 17
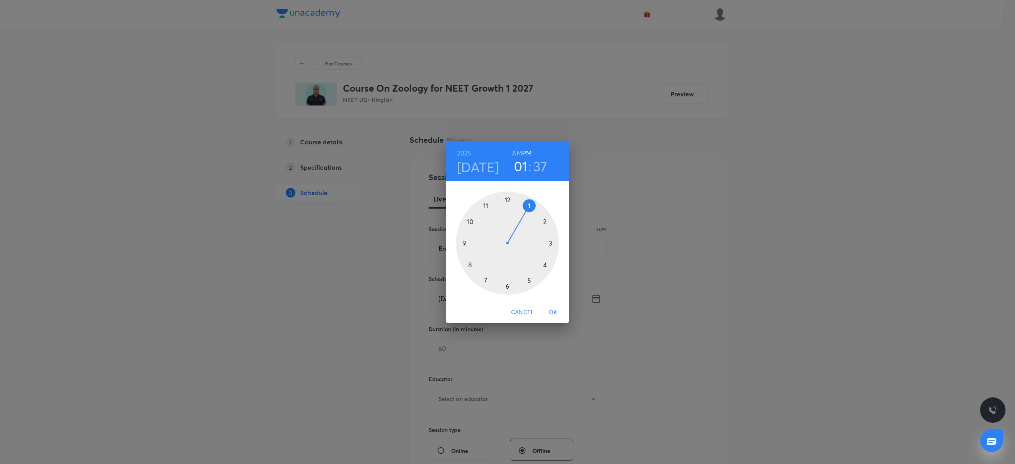
click at [548, 257] on div at bounding box center [507, 243] width 103 height 103
click at [548, 214] on div at bounding box center [507, 243] width 103 height 103
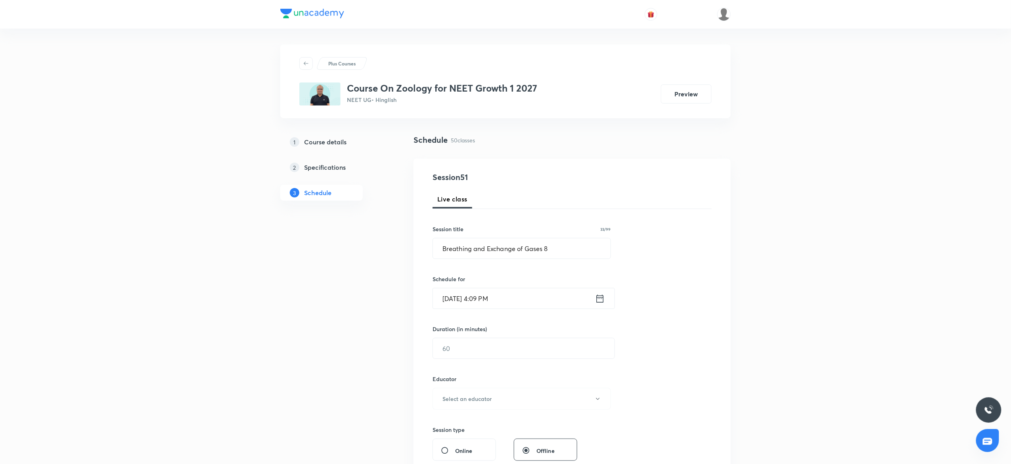
click at [519, 257] on input "[DATE] 4:09 PM" at bounding box center [514, 298] width 162 height 20
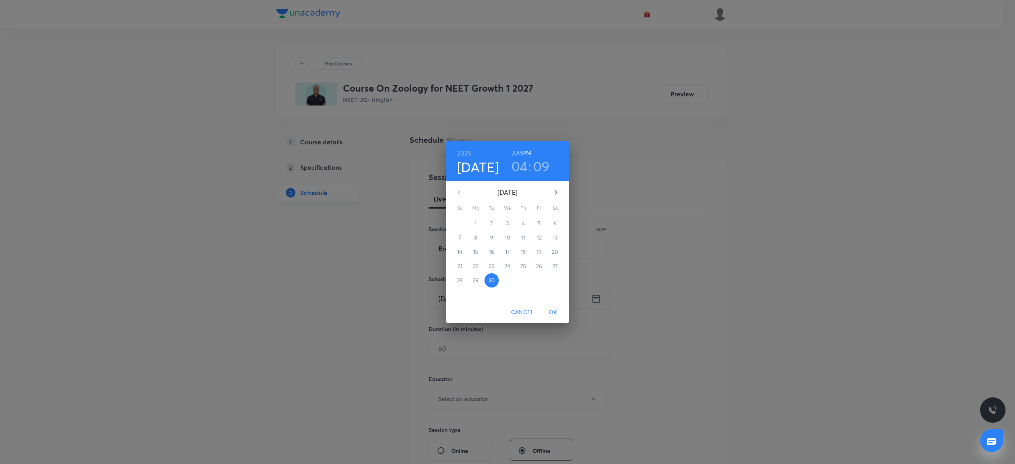
click at [541, 168] on h3 "09" at bounding box center [541, 166] width 17 height 17
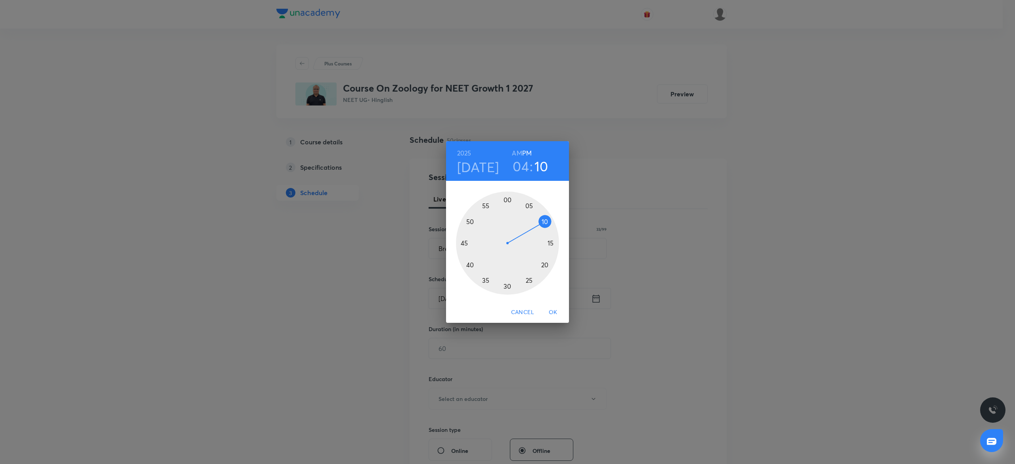
drag, startPoint x: 542, startPoint y: 215, endPoint x: 544, endPoint y: 220, distance: 5.9
click at [544, 220] on div at bounding box center [507, 243] width 103 height 103
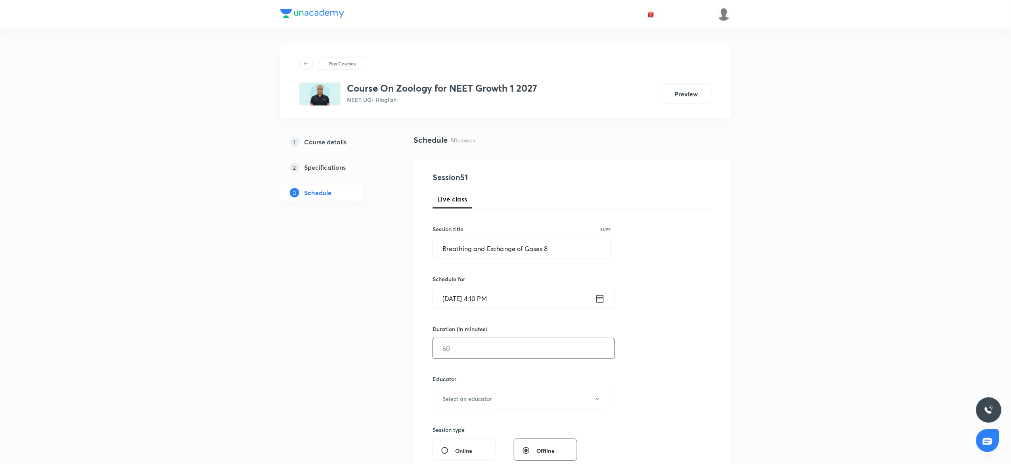
click at [482, 257] on input "text" at bounding box center [524, 348] width 182 height 20
type input "95"
click at [470, 257] on h6 "Select an educator" at bounding box center [466, 399] width 49 height 8
click at [444, 257] on span "[PERSON_NAME]" at bounding box center [521, 425] width 174 height 8
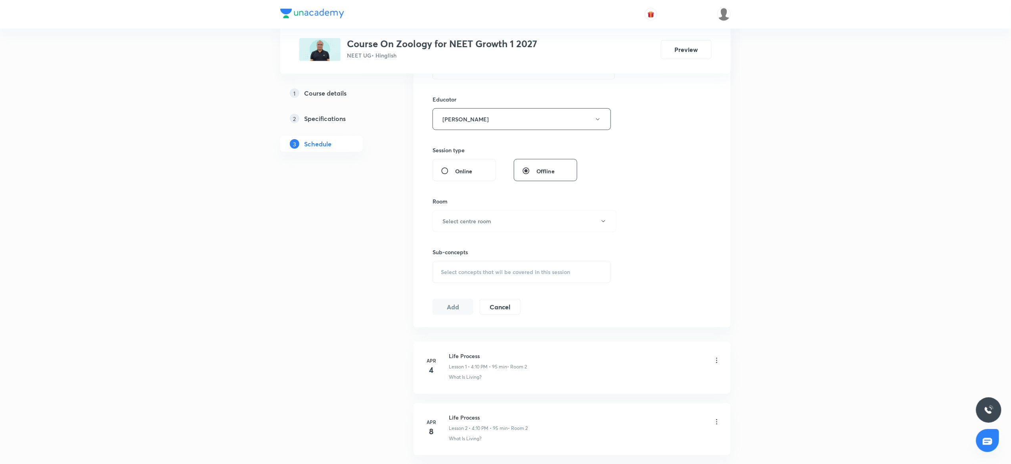
scroll to position [275, 0]
click at [470, 232] on button "Select centre room" at bounding box center [525, 226] width 184 height 22
click at [444, 257] on li "3" at bounding box center [520, 282] width 183 height 15
click at [471, 257] on span "Select concepts that wil be covered in this session" at bounding box center [505, 277] width 129 height 6
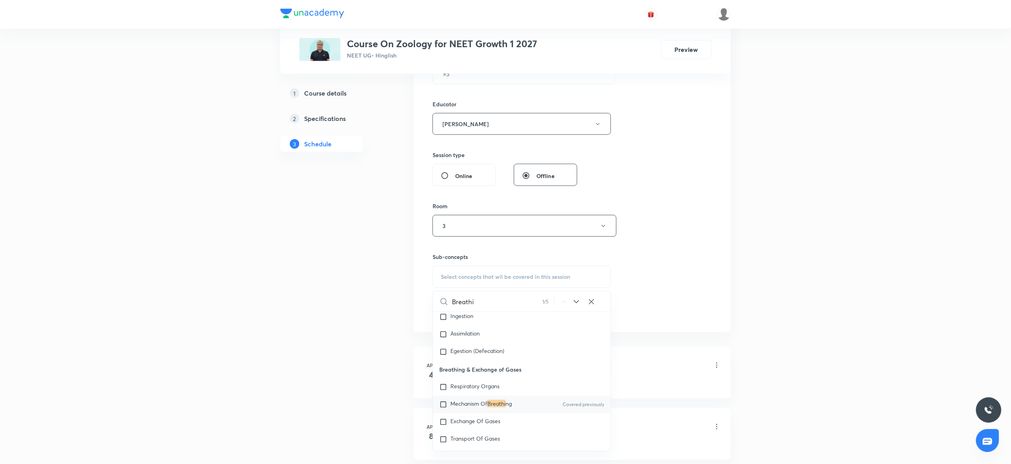
type input "Breathi"
click at [467, 257] on span "Mechanism Of" at bounding box center [468, 404] width 37 height 8
checkbox input "true"
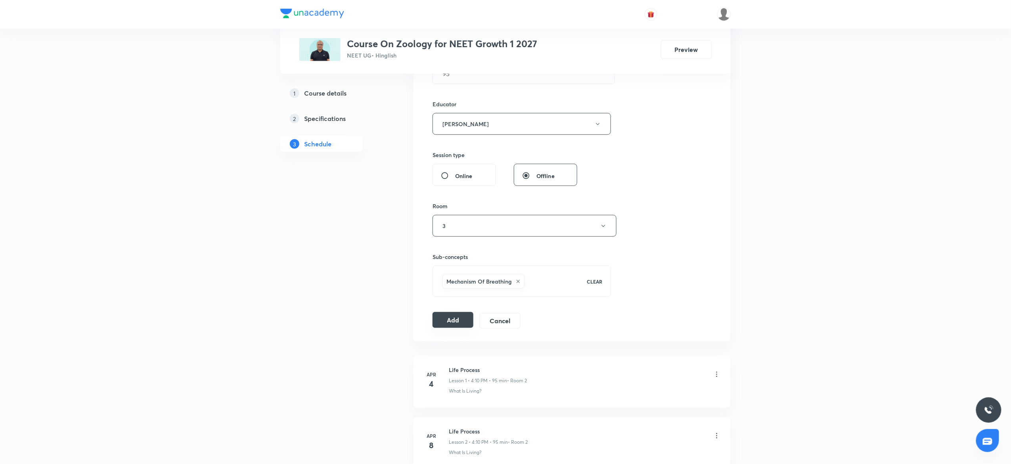
click at [446, 257] on button "Add" at bounding box center [453, 320] width 41 height 16
